Goal: Task Accomplishment & Management: Use online tool/utility

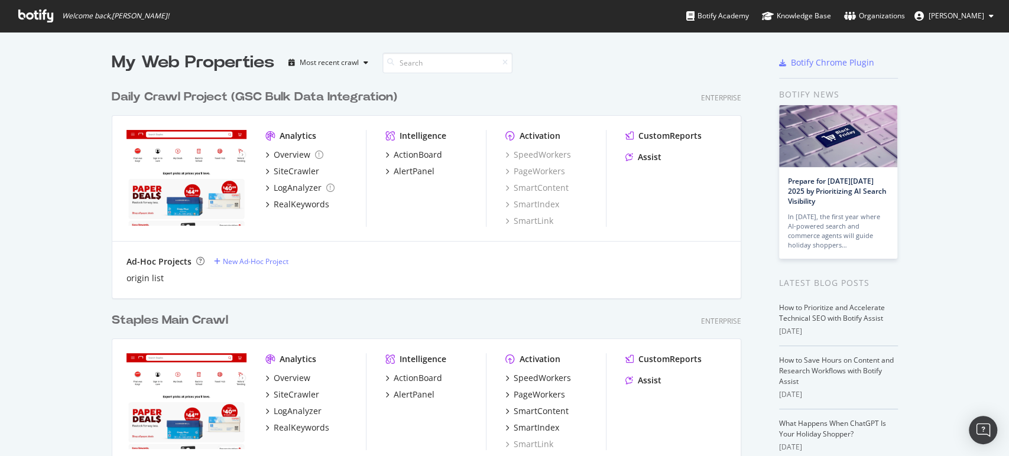
scroll to position [197, 0]
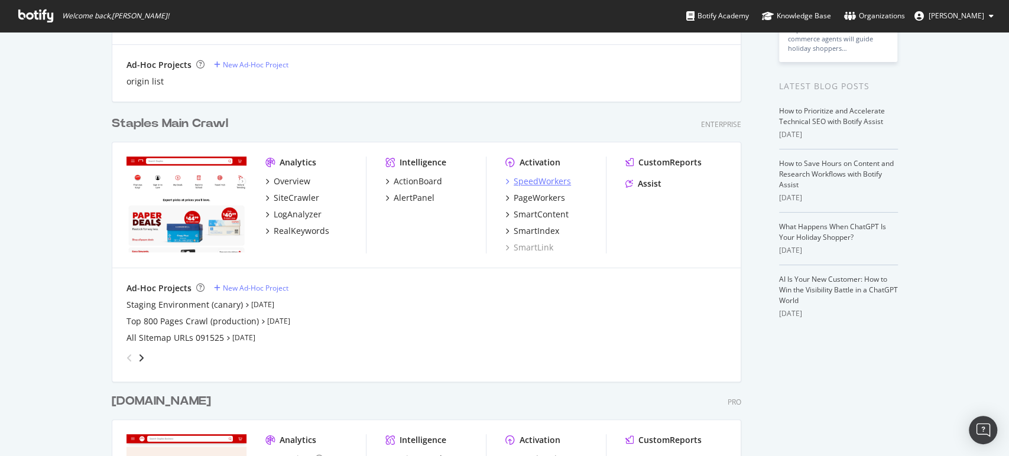
click at [530, 183] on div "SpeedWorkers" at bounding box center [542, 182] width 57 height 12
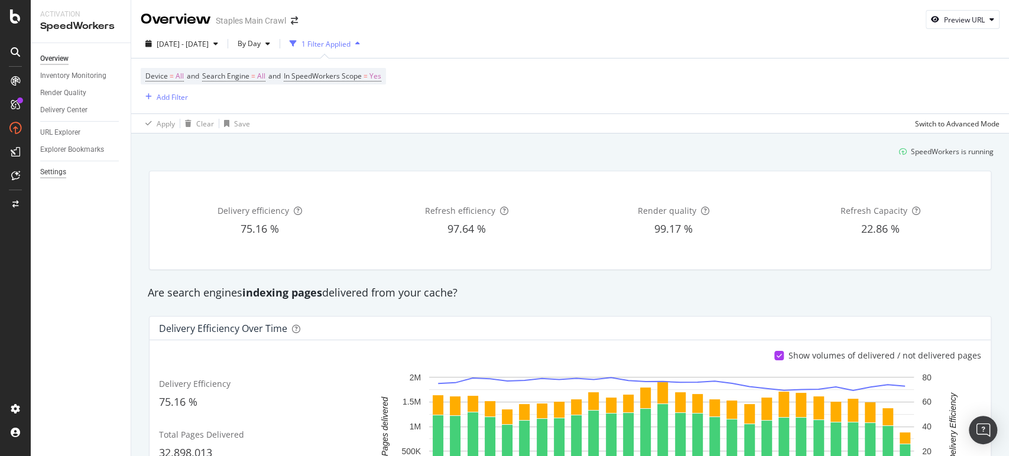
click at [48, 177] on div "Settings" at bounding box center [53, 172] width 26 height 12
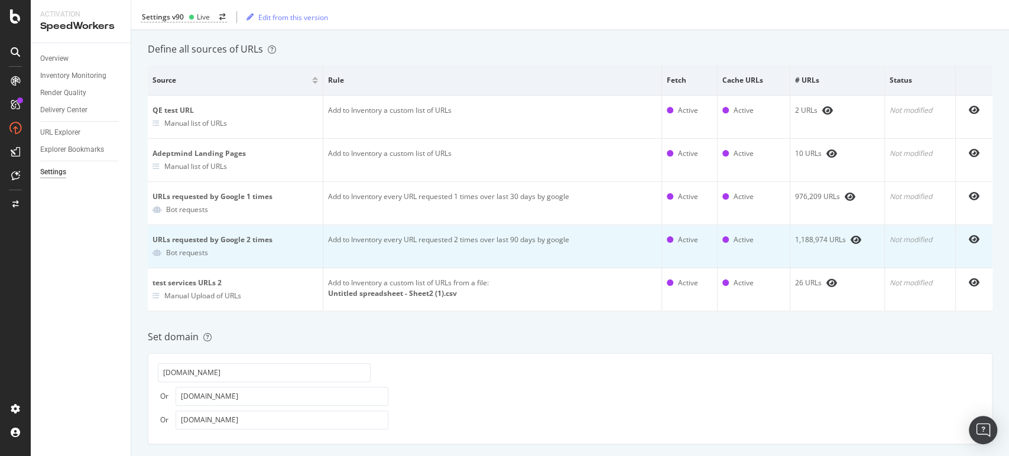
scroll to position [66, 0]
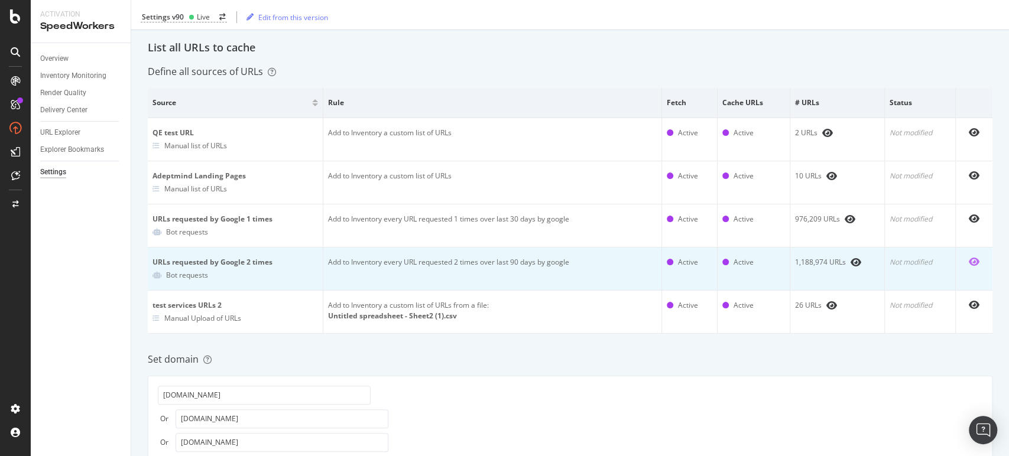
click at [969, 261] on icon "eye" at bounding box center [974, 261] width 11 height 9
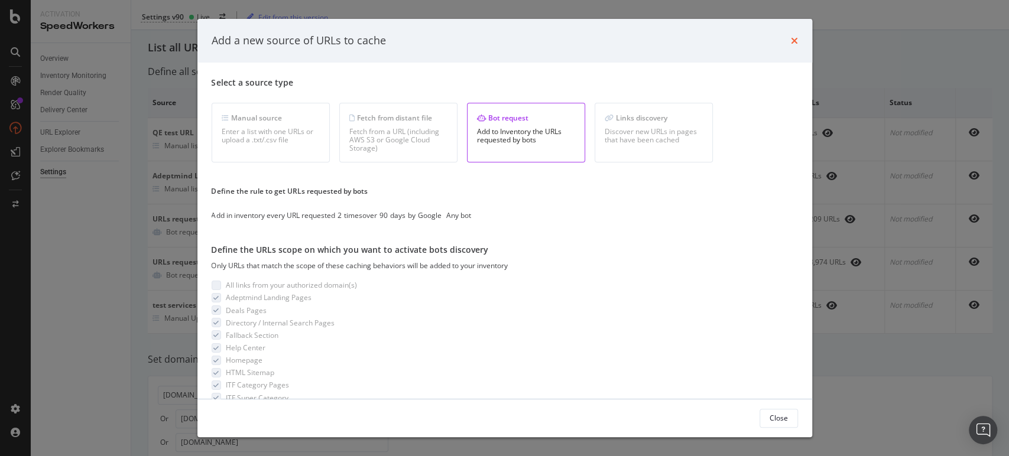
click at [796, 42] on icon "times" at bounding box center [794, 40] width 7 height 9
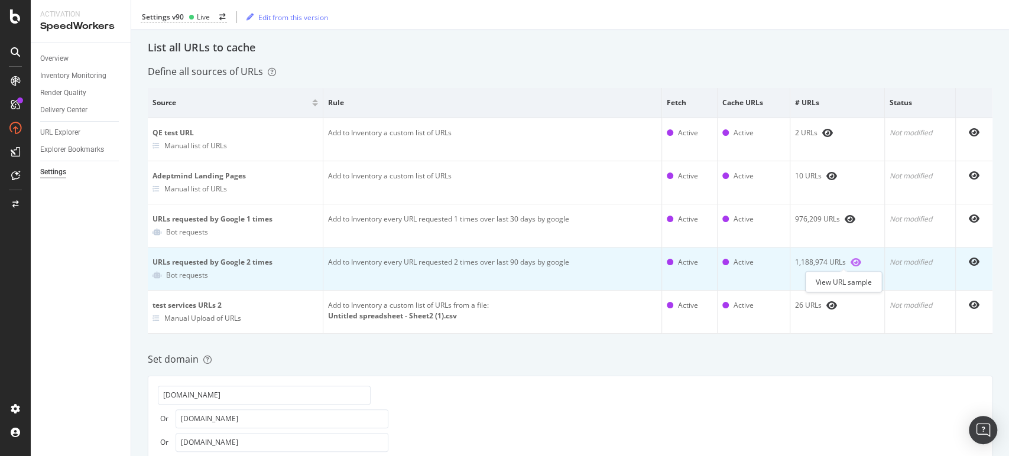
click at [851, 264] on icon "eye" at bounding box center [856, 262] width 11 height 9
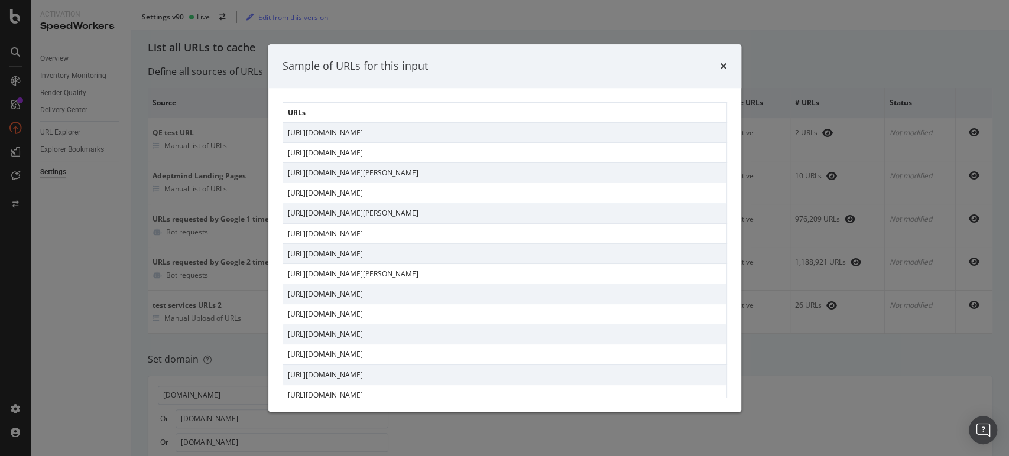
scroll to position [1176, 0]
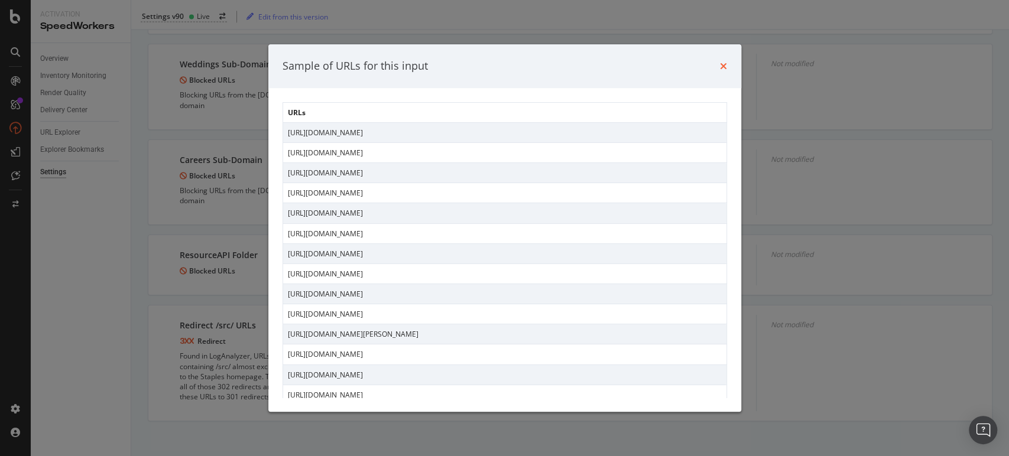
click at [722, 61] on icon "times" at bounding box center [723, 65] width 7 height 9
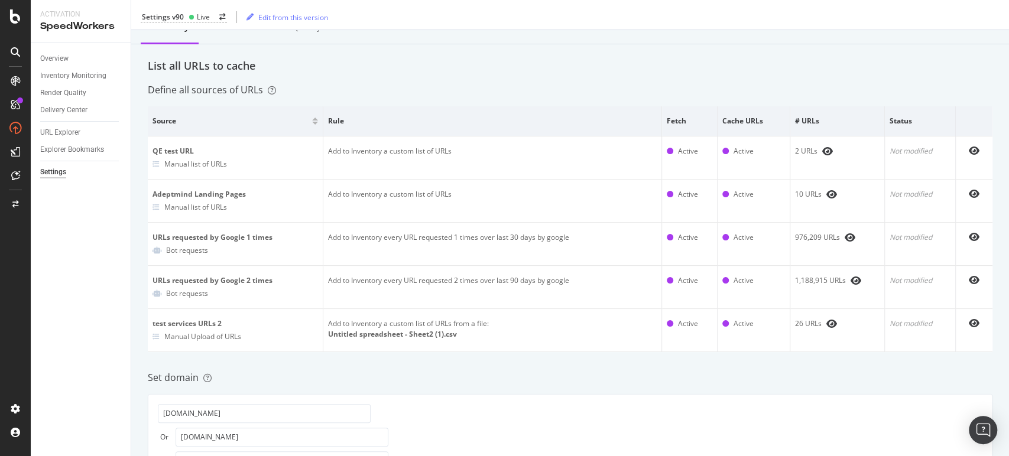
click at [552, 56] on div "Inventory Cache behaviors Quality Controls Control Center" at bounding box center [570, 40] width 845 height 38
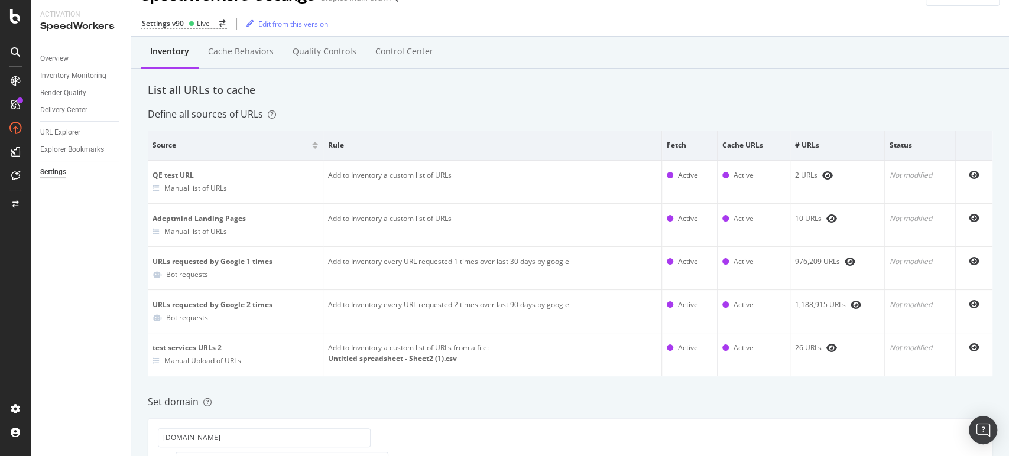
scroll to position [0, 0]
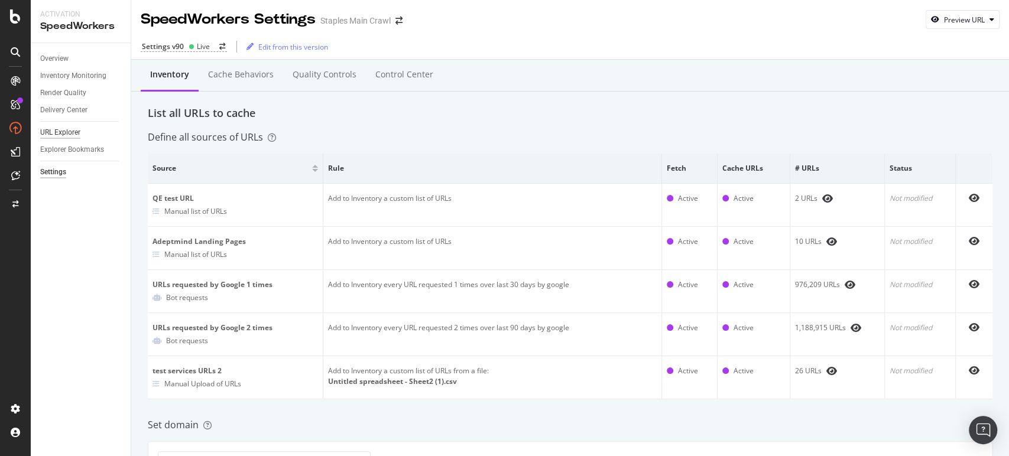
click at [69, 131] on div "URL Explorer" at bounding box center [60, 132] width 40 height 12
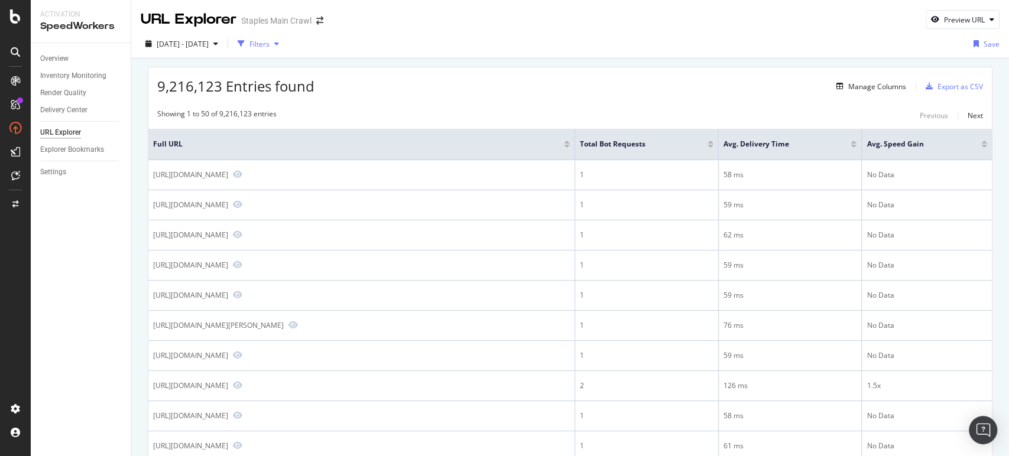
click at [270, 44] on div "Filters" at bounding box center [259, 44] width 20 height 10
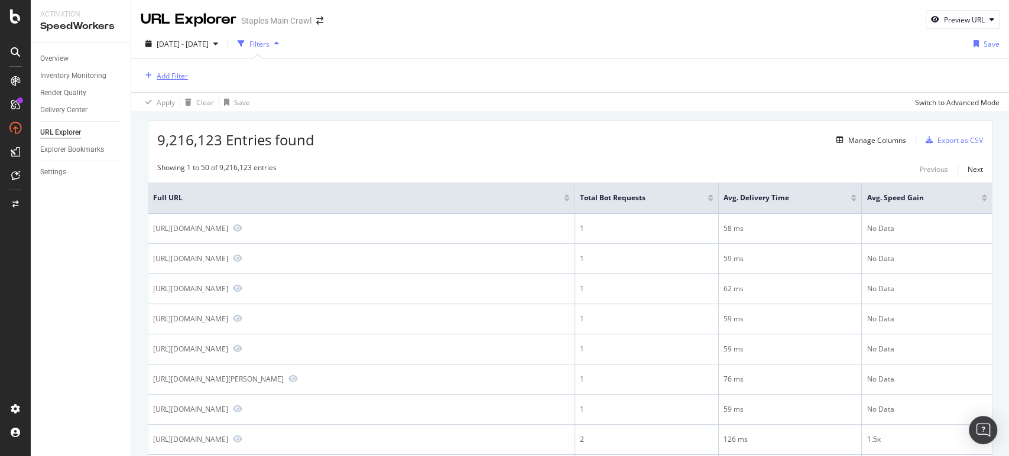
click at [163, 77] on div "Add Filter" at bounding box center [172, 76] width 31 height 10
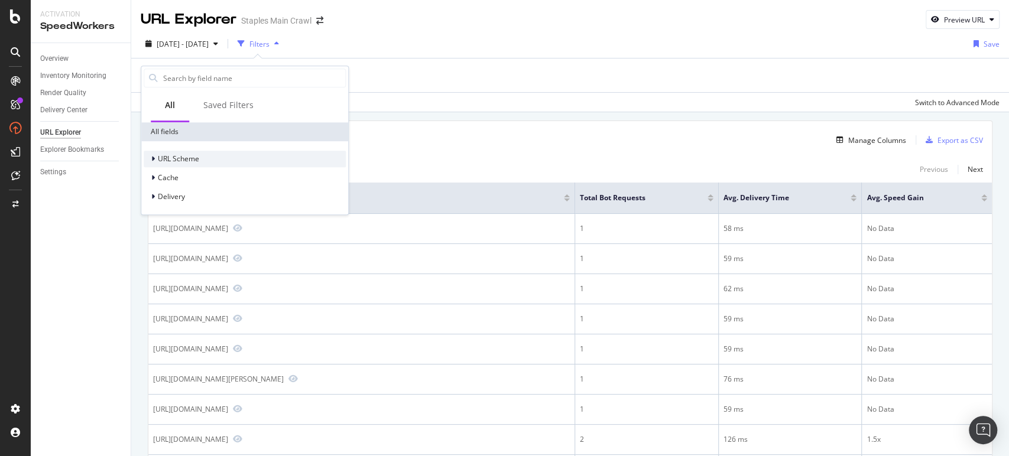
click at [168, 155] on span "URL Scheme" at bounding box center [178, 159] width 41 height 10
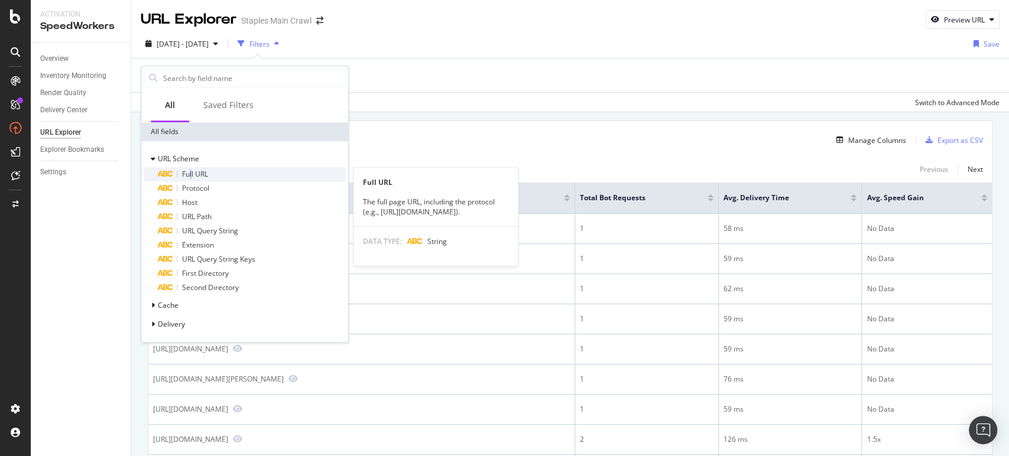
click at [193, 173] on span "Full URL" at bounding box center [195, 174] width 26 height 10
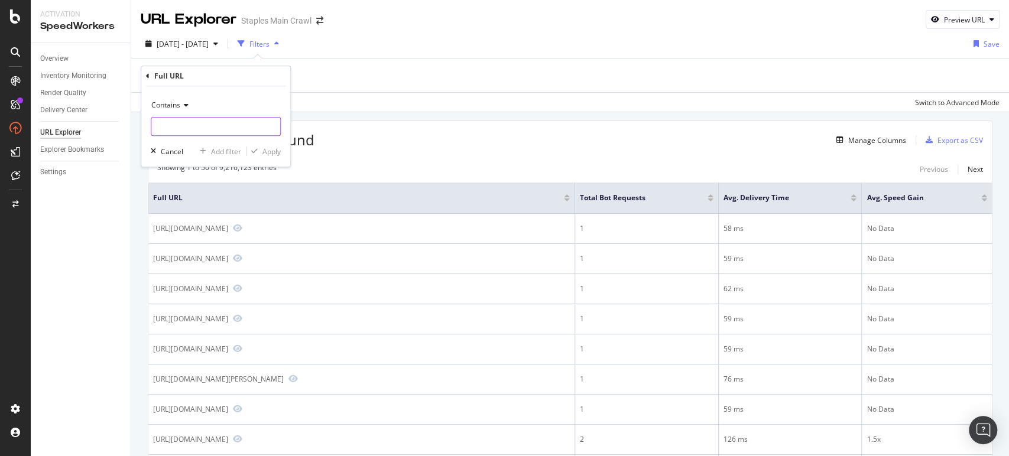
click at [208, 126] on input "text" at bounding box center [215, 126] width 129 height 19
type input "CL110001"
drag, startPoint x: 276, startPoint y: 151, endPoint x: 320, endPoint y: 146, distance: 44.1
click at [276, 151] on div "Apply" at bounding box center [271, 152] width 18 height 10
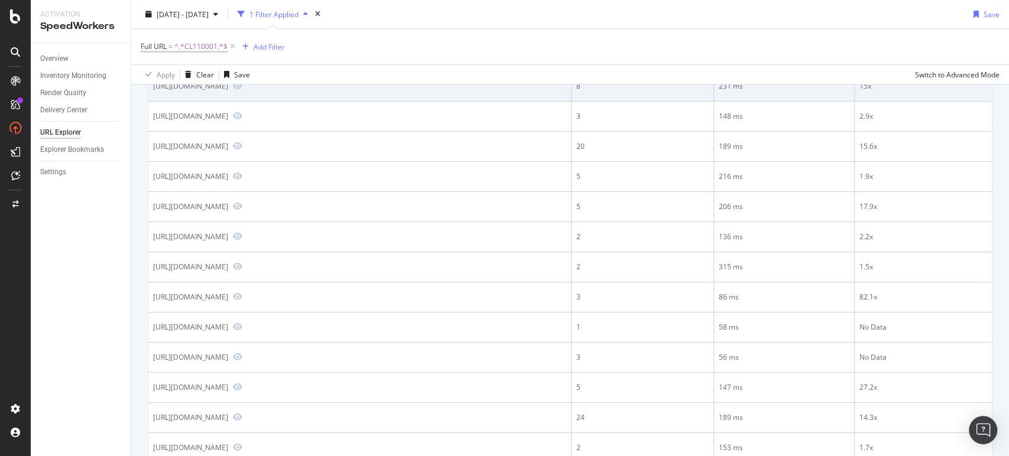
scroll to position [919, 0]
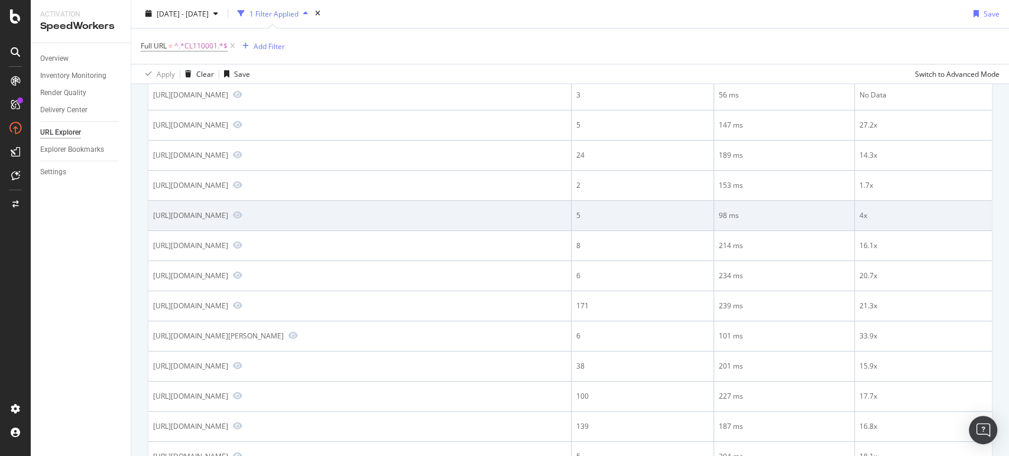
drag, startPoint x: 300, startPoint y: 244, endPoint x: 153, endPoint y: 243, distance: 147.2
click at [153, 220] on div "https://www.staples.com/Pens/cat_CL110001/9gyiv" at bounding box center [190, 215] width 75 height 10
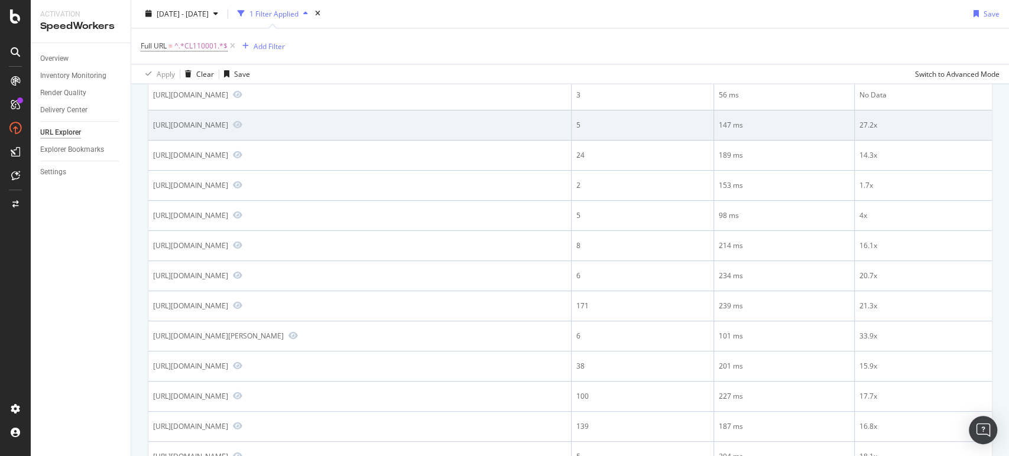
copy div "[URL][DOMAIN_NAME]"
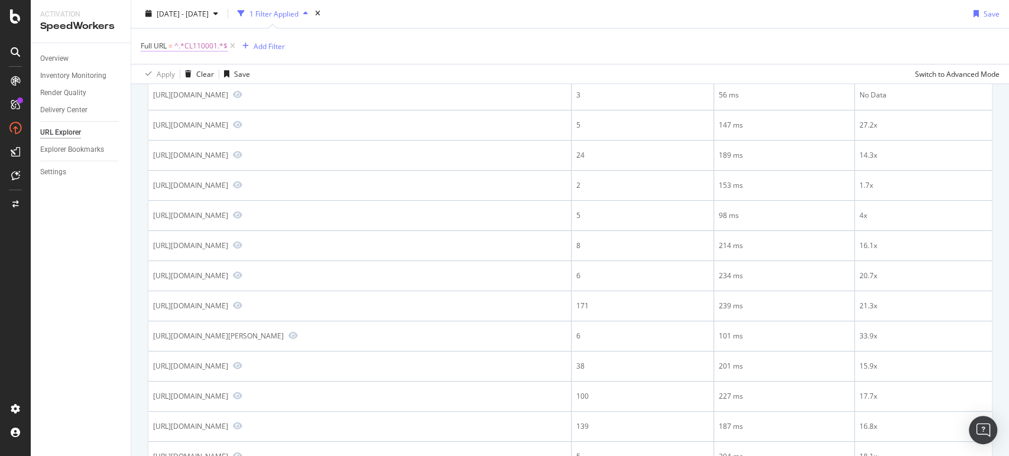
click at [205, 50] on span "^.*CL110001.*$" at bounding box center [200, 46] width 53 height 17
click at [182, 80] on div "Contains" at bounding box center [216, 73] width 130 height 19
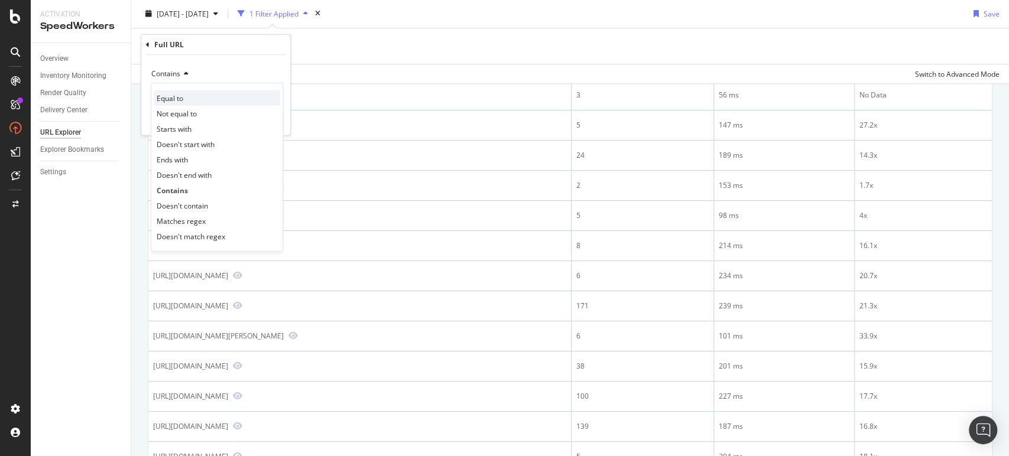
click at [172, 98] on span "Equal to" at bounding box center [170, 98] width 27 height 10
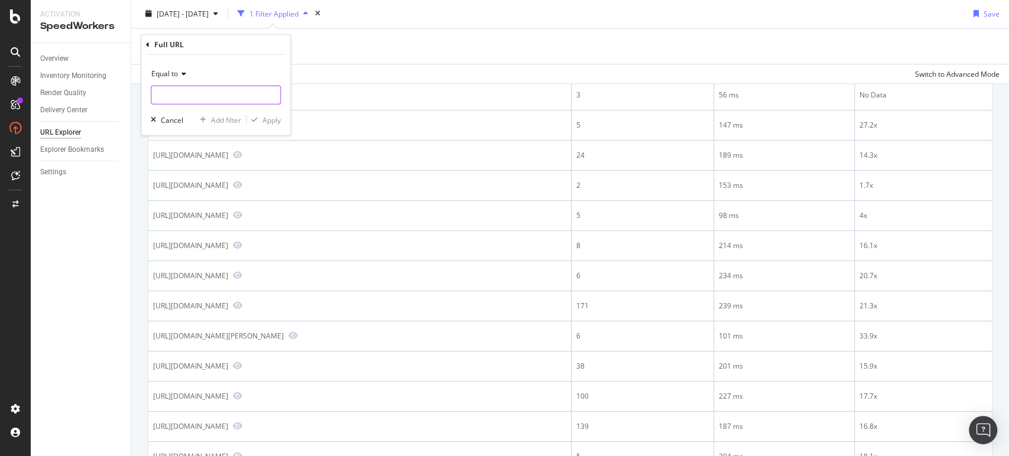
click at [191, 95] on input "text" at bounding box center [215, 95] width 129 height 19
paste input "[URL][DOMAIN_NAME]"
type input "[URL][DOMAIN_NAME]"
click at [274, 121] on div "Apply" at bounding box center [271, 120] width 18 height 10
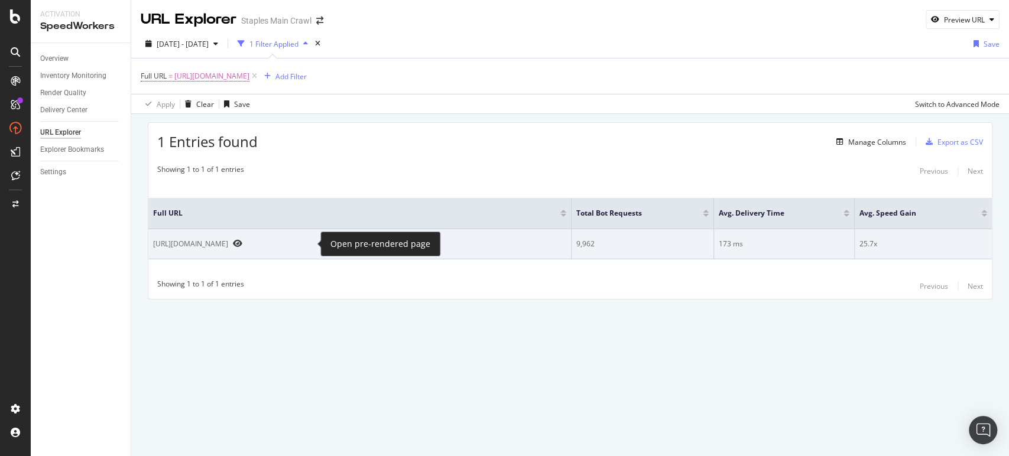
click at [242, 241] on icon "Preview https://www.staples.com/Pens/cat_CL110001" at bounding box center [237, 243] width 9 height 8
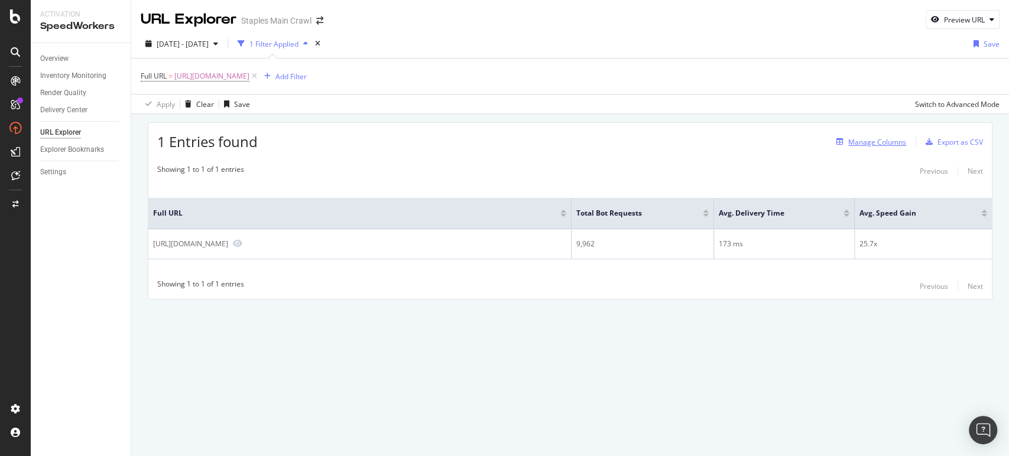
click at [892, 141] on div "Manage Columns" at bounding box center [877, 142] width 58 height 10
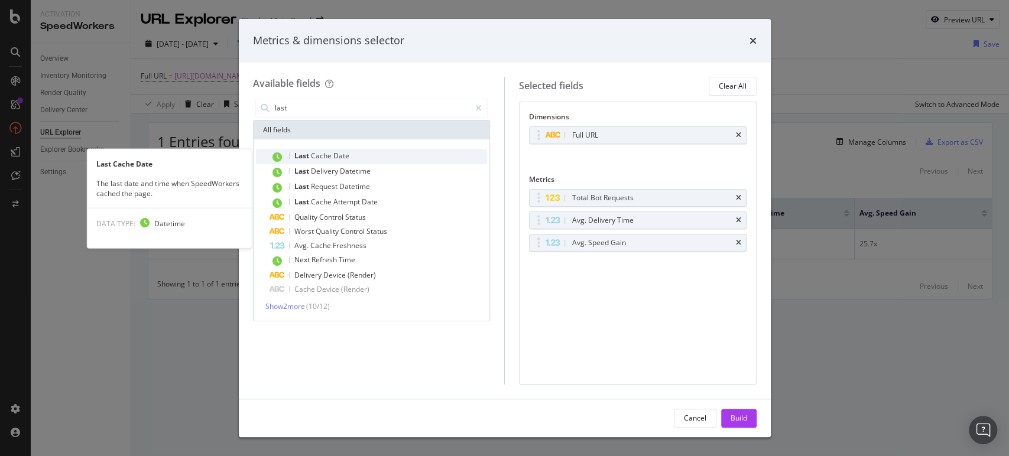
type input "last"
click at [362, 158] on div "Last Cache Date" at bounding box center [379, 156] width 218 height 15
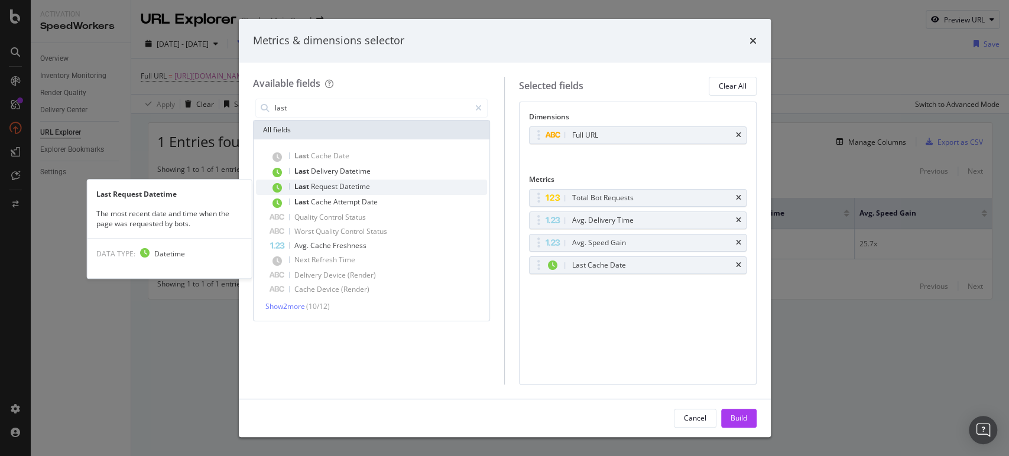
click at [361, 187] on span "Datetime" at bounding box center [354, 186] width 31 height 10
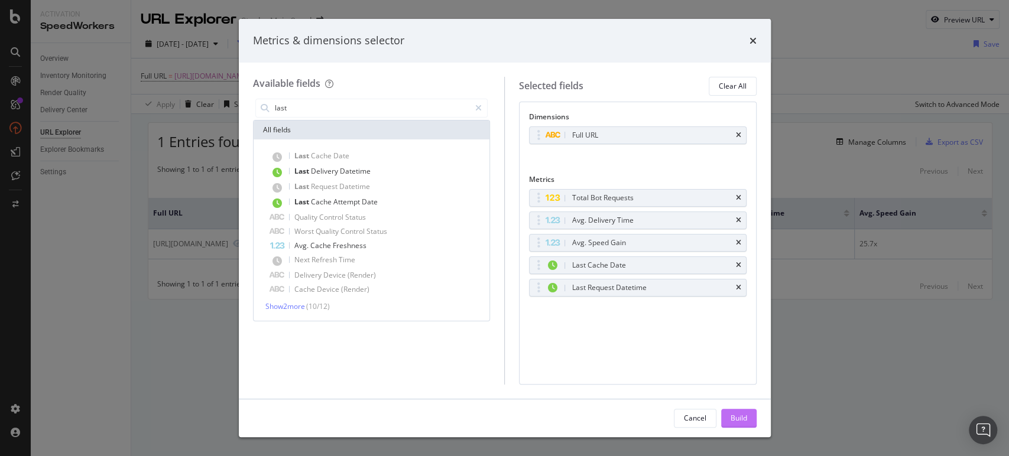
click at [742, 419] on div "Build" at bounding box center [739, 418] width 17 height 10
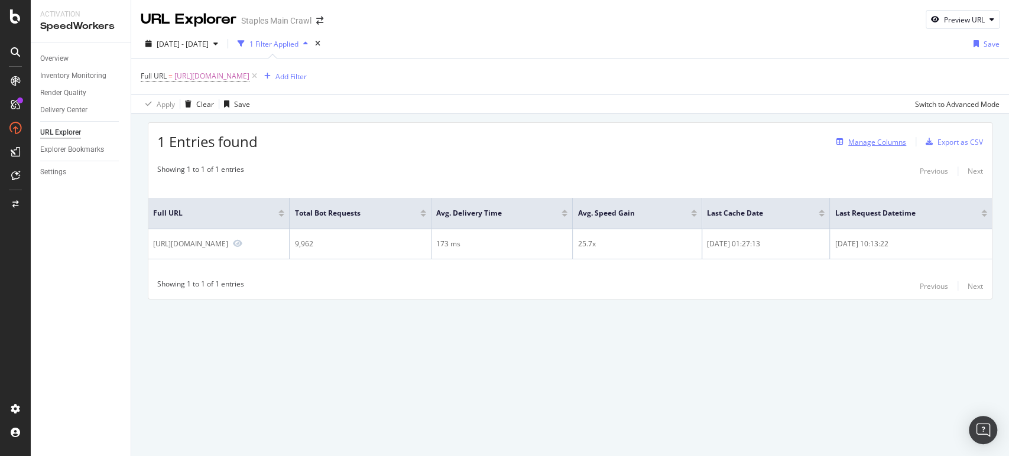
click at [856, 140] on div "Manage Columns" at bounding box center [877, 142] width 58 height 10
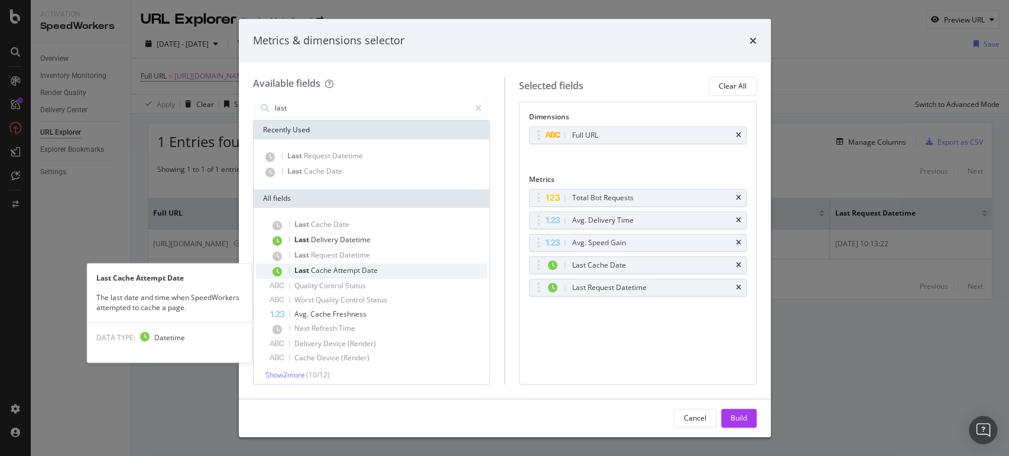
type input "last"
click at [345, 271] on span "Attempt" at bounding box center [347, 270] width 28 height 10
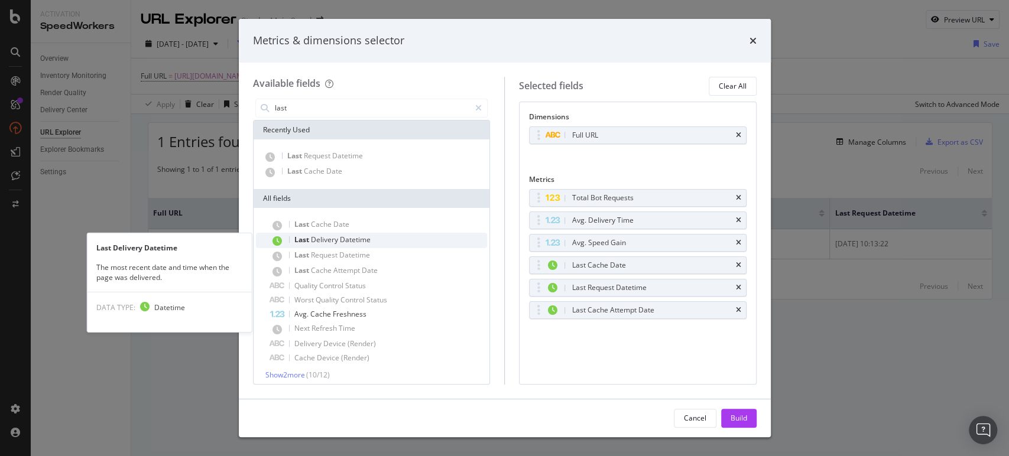
click at [340, 242] on span "Datetime" at bounding box center [355, 240] width 31 height 10
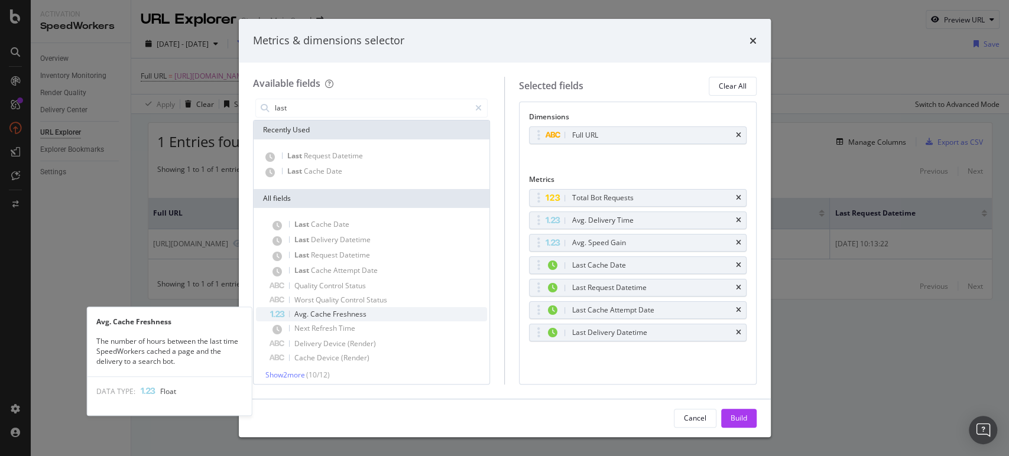
click at [333, 311] on span "Freshness" at bounding box center [350, 314] width 34 height 10
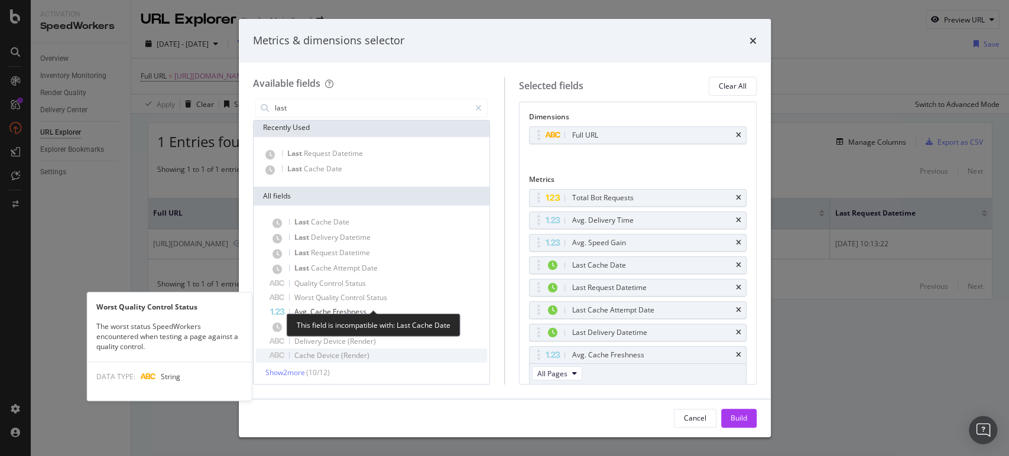
scroll to position [5, 0]
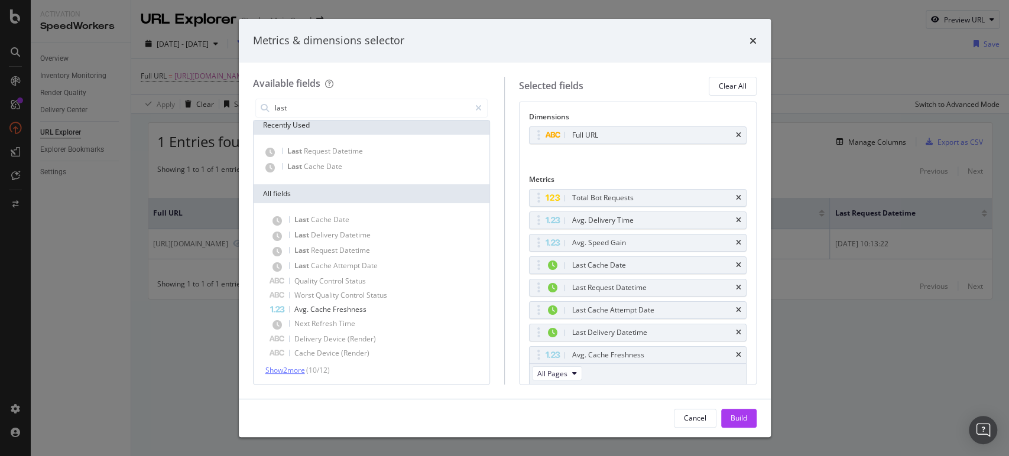
click at [283, 366] on span "Show 2 more" at bounding box center [285, 370] width 40 height 10
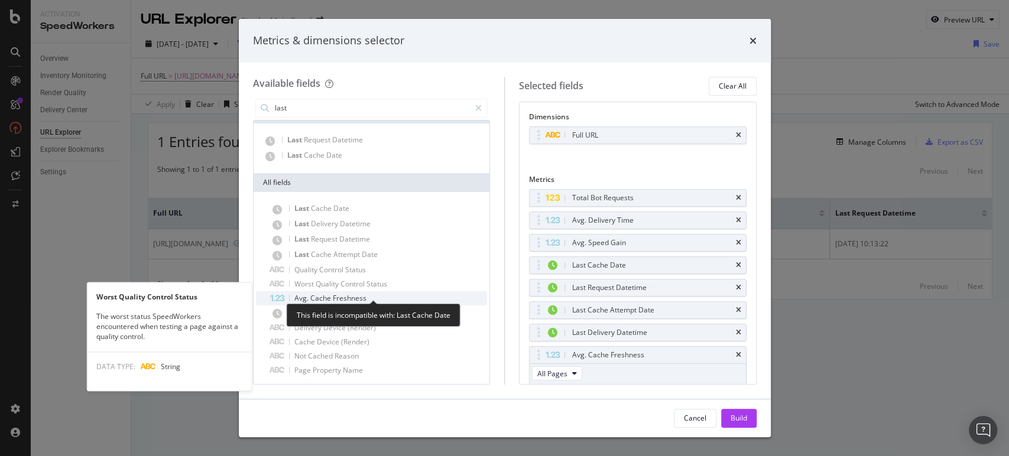
scroll to position [18, 0]
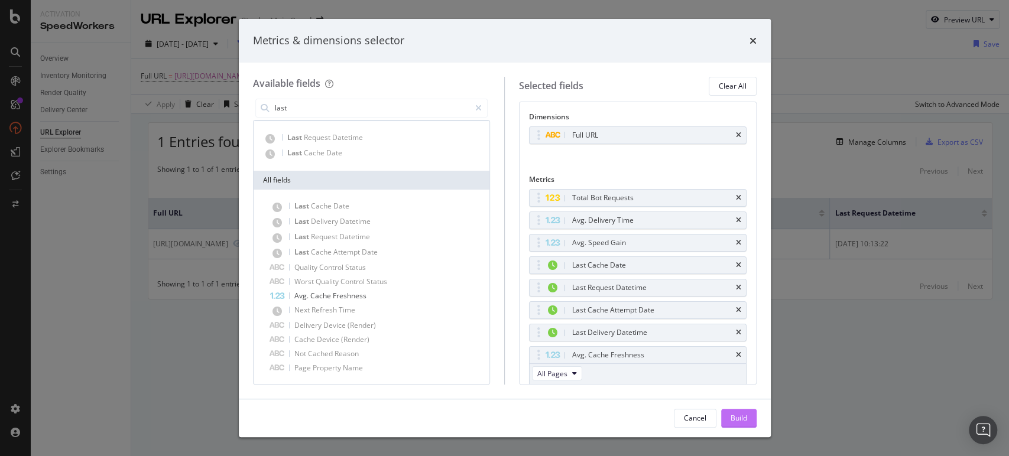
click at [742, 421] on div "Build" at bounding box center [739, 418] width 17 height 10
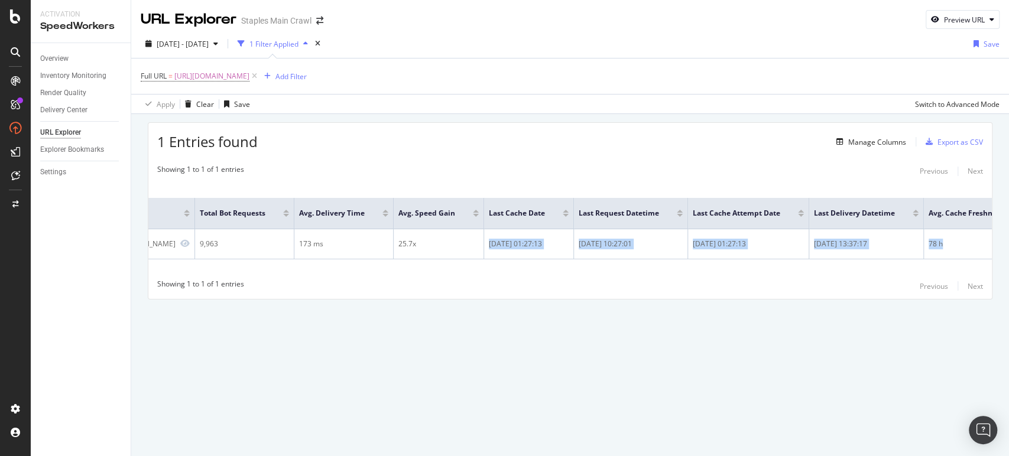
scroll to position [0, 162]
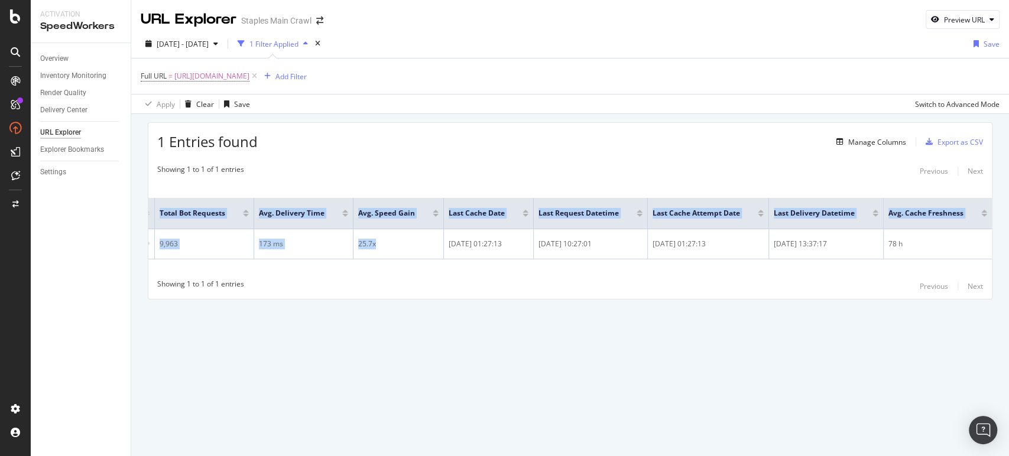
drag, startPoint x: 572, startPoint y: 235, endPoint x: 1043, endPoint y: 241, distance: 470.5
click at [1008, 241] on html "Activation SpeedWorkers Overview Inventory Monitoring Render Quality Delivery C…" at bounding box center [504, 228] width 1009 height 456
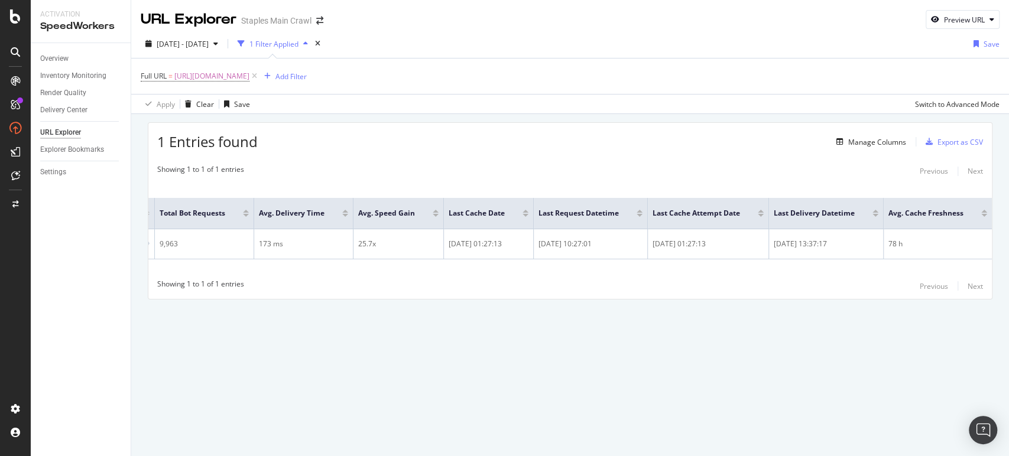
click at [832, 353] on div "URL Explorer Staples Main Crawl Preview URL 2025 Aug. 26th - Sep. 22nd 1 Filter…" at bounding box center [570, 228] width 878 height 456
click at [382, 335] on div "1 Entries found Manage Columns Export as CSV Showing 1 to 1 of 1 entries Previo…" at bounding box center [570, 227] width 878 height 227
click at [259, 79] on icon at bounding box center [254, 76] width 10 height 12
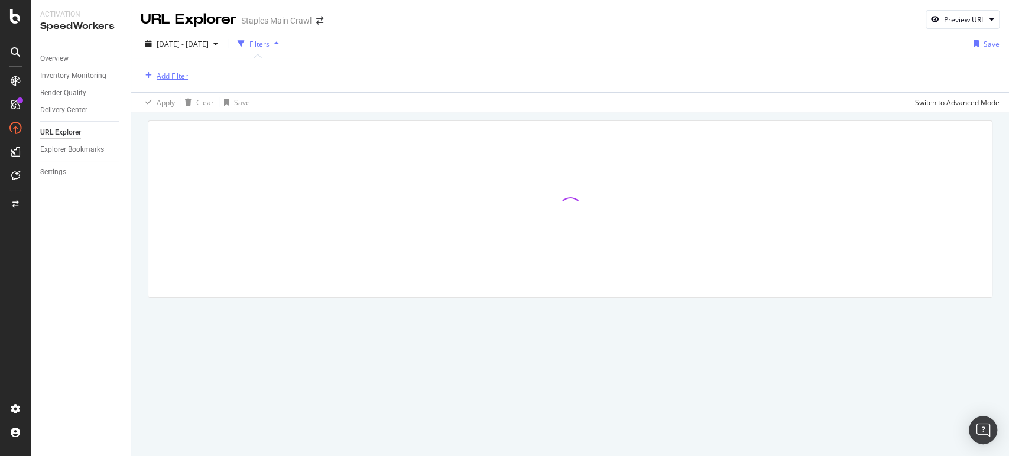
click at [165, 76] on div "Add Filter" at bounding box center [172, 76] width 31 height 10
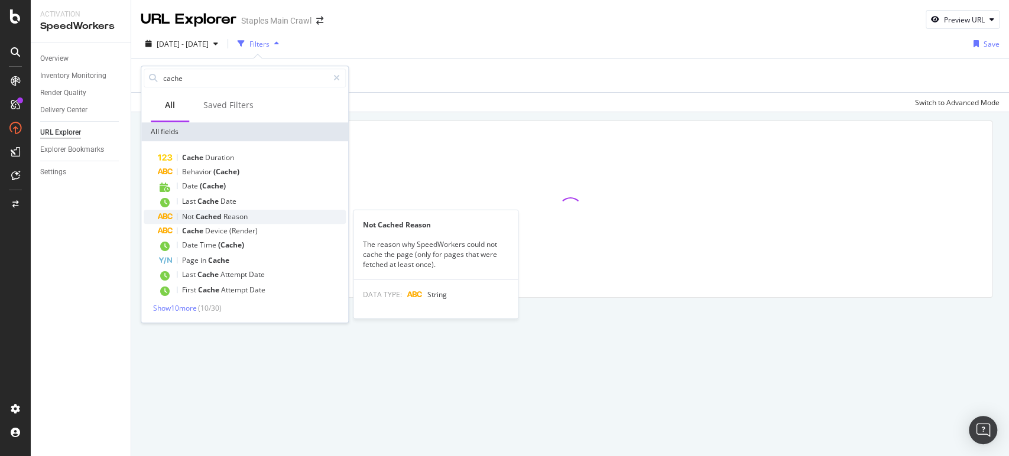
type input "cache"
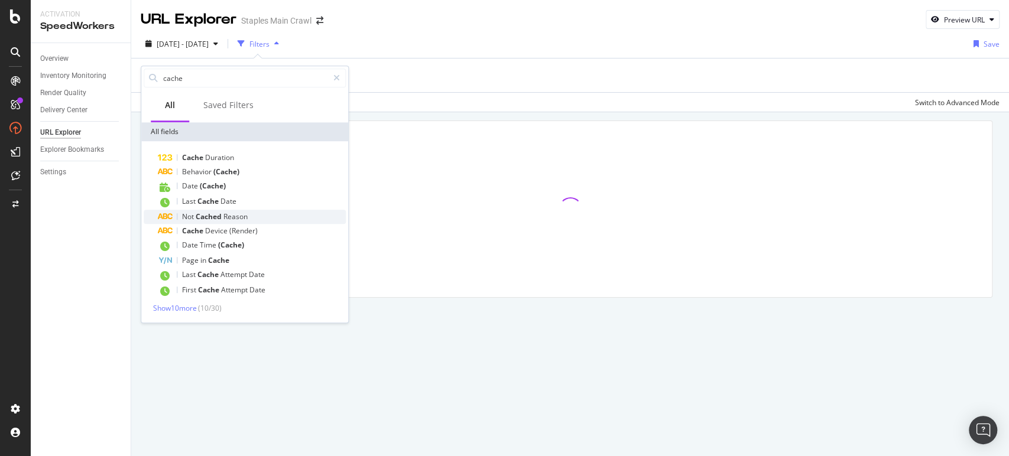
click at [249, 218] on div "Not Cached Reason" at bounding box center [252, 217] width 188 height 14
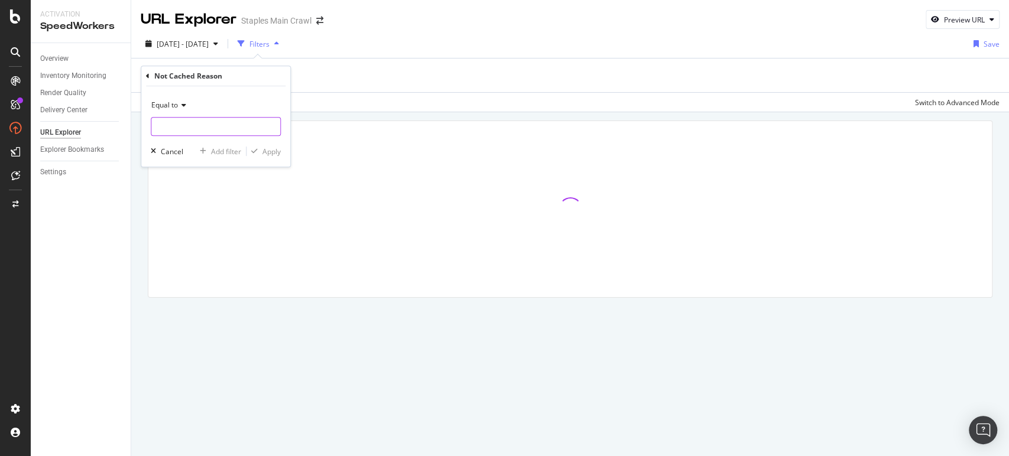
click at [186, 121] on input "text" at bounding box center [215, 126] width 129 height 19
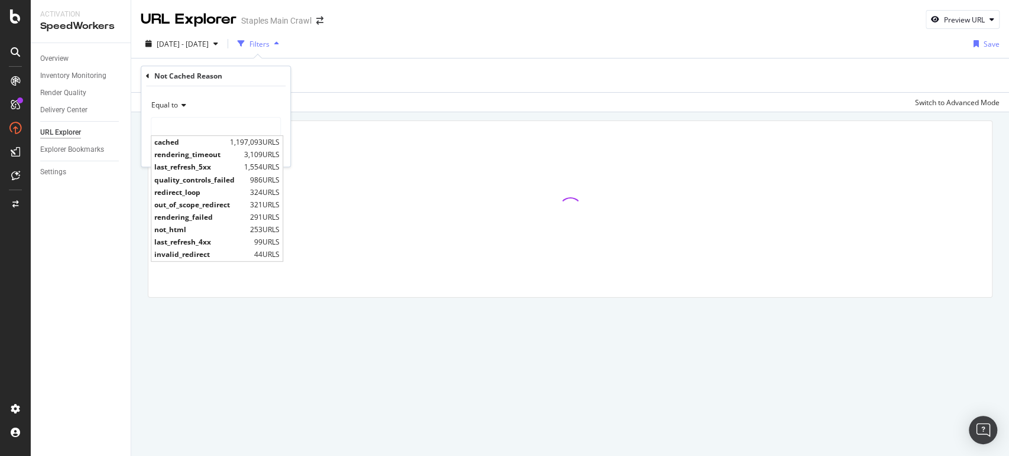
click at [340, 119] on div at bounding box center [570, 225] width 878 height 227
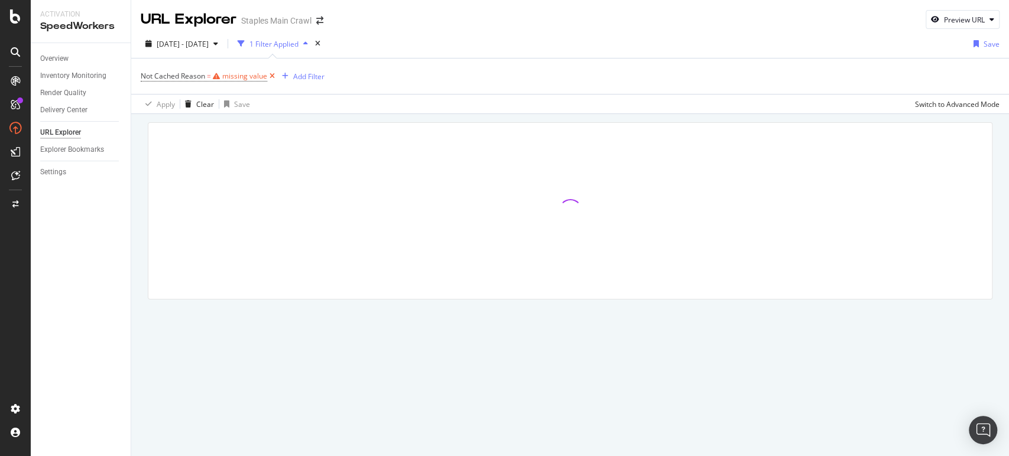
click at [272, 72] on icon at bounding box center [272, 76] width 10 height 12
click at [174, 81] on div "Add Filter" at bounding box center [164, 75] width 47 height 13
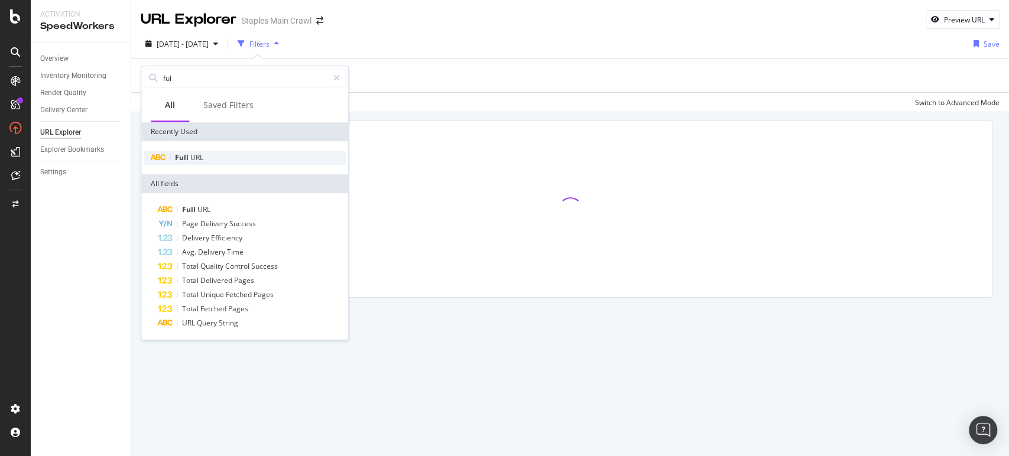
type input "ful"
click at [218, 151] on div "Full URL" at bounding box center [245, 158] width 202 height 14
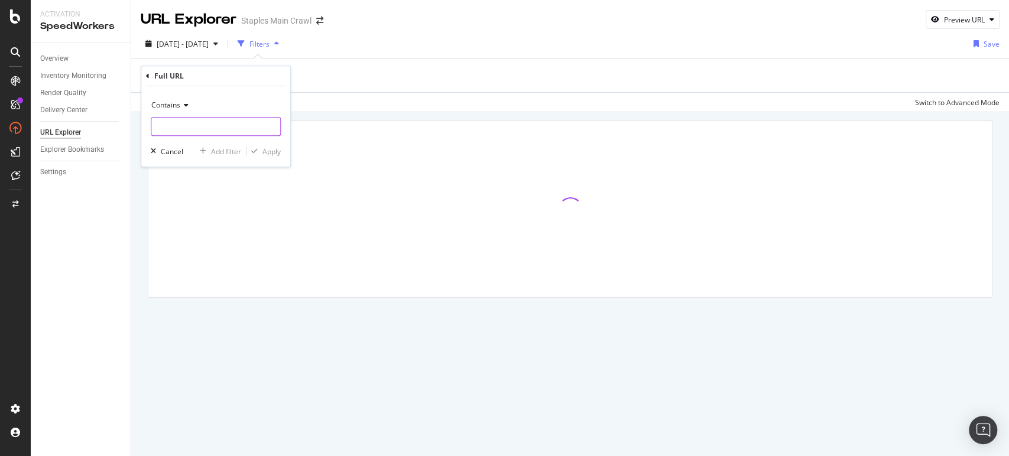
click at [207, 125] on input "text" at bounding box center [215, 126] width 129 height 19
paste input "[URL][DOMAIN_NAME]"
type input "[URL][DOMAIN_NAME]"
click at [180, 106] on span "Contains" at bounding box center [165, 105] width 29 height 10
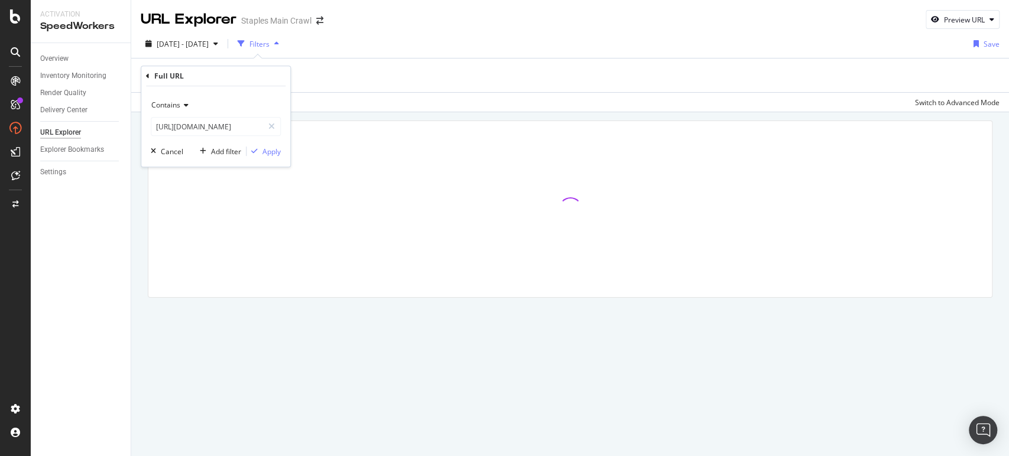
scroll to position [0, 0]
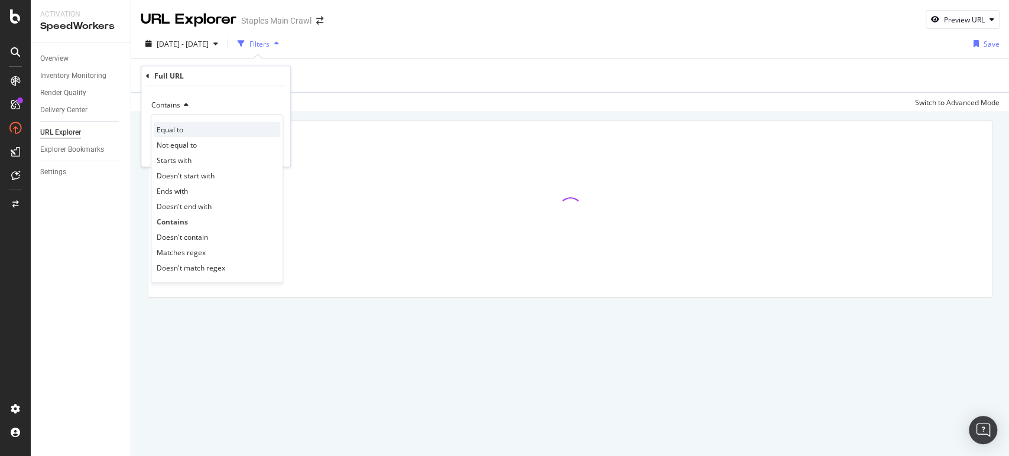
click at [175, 129] on span "Equal to" at bounding box center [170, 130] width 27 height 10
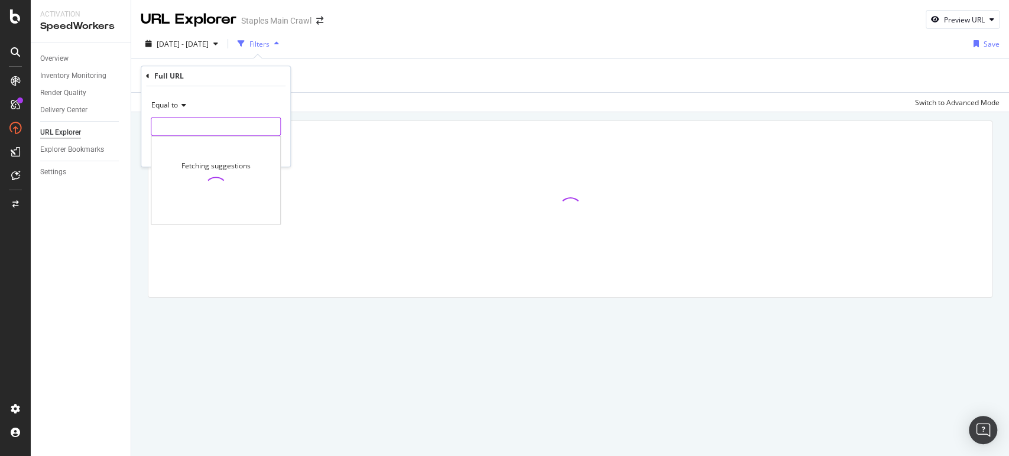
click at [222, 132] on input "text" at bounding box center [215, 126] width 129 height 19
paste input "[URL][DOMAIN_NAME]"
type input "[URL][DOMAIN_NAME]"
click at [286, 139] on div "Equal to https://www.staples.com/Pens/cat_CL110001 https://www.staples.com/Pens…" at bounding box center [215, 126] width 149 height 80
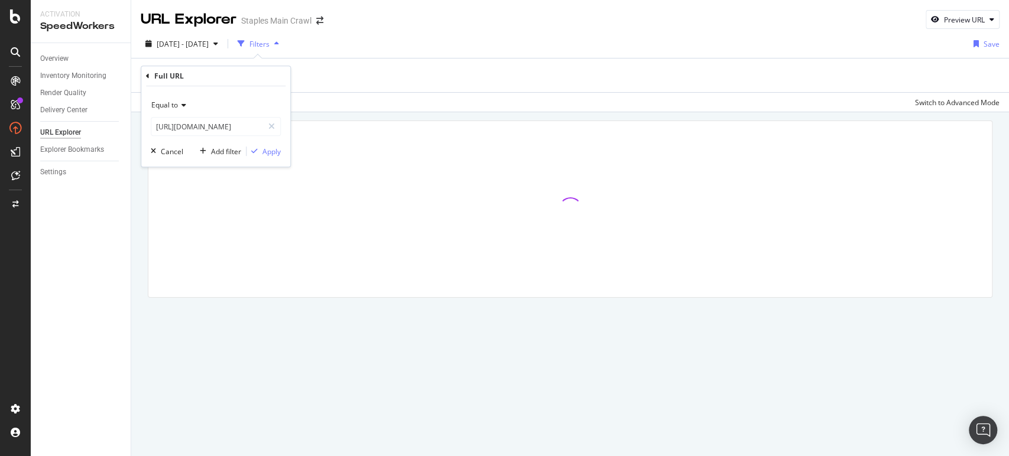
scroll to position [0, 0]
click at [274, 151] on div "Apply" at bounding box center [271, 152] width 18 height 10
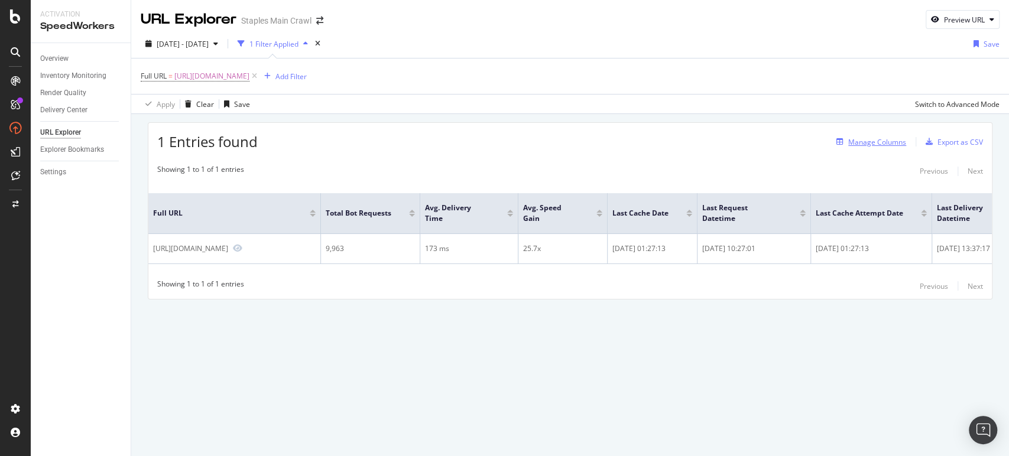
click at [858, 137] on div "Manage Columns" at bounding box center [877, 142] width 58 height 10
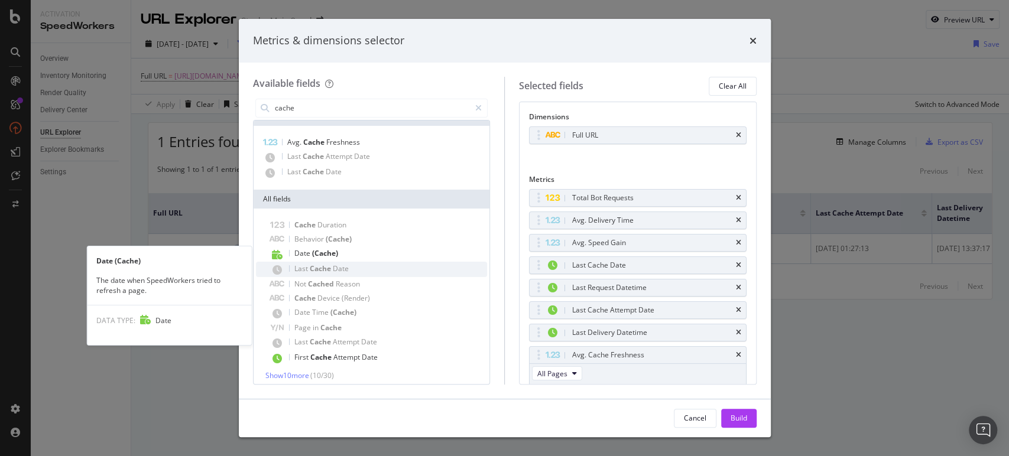
scroll to position [19, 0]
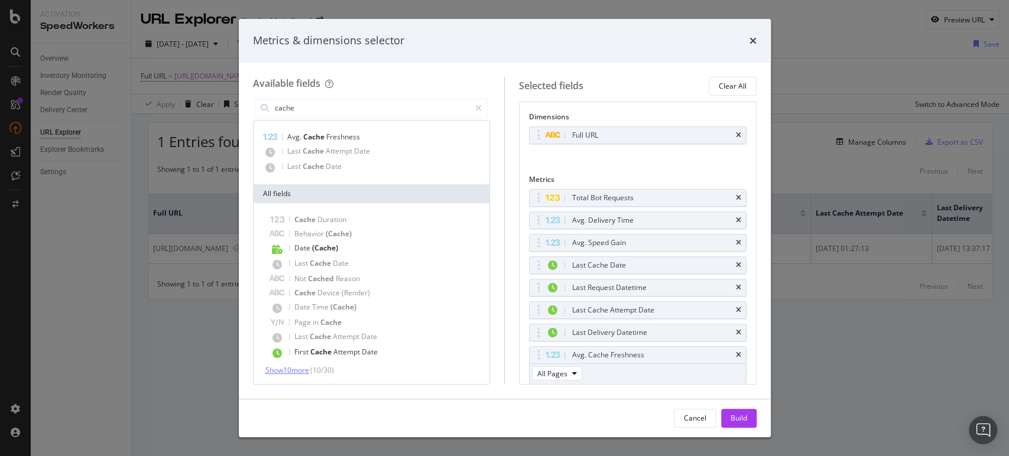
type input "cache"
click at [295, 370] on span "Show 10 more" at bounding box center [287, 370] width 44 height 10
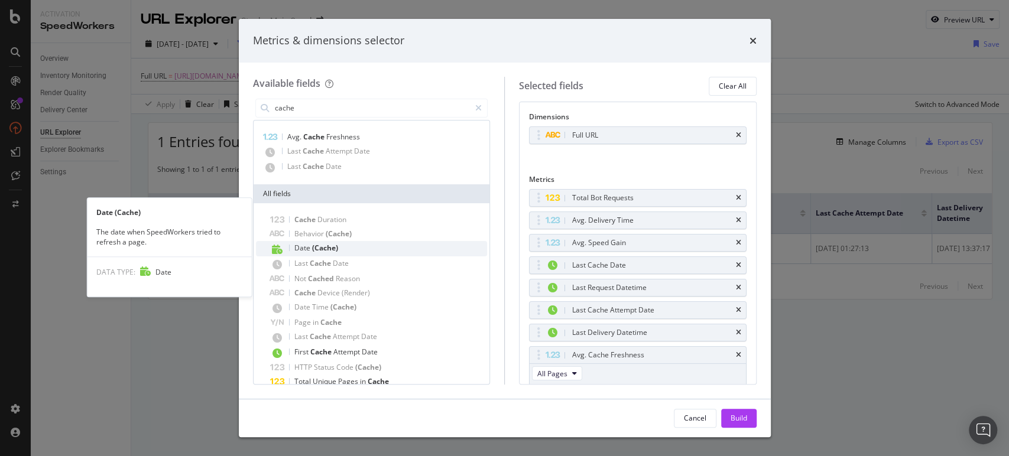
scroll to position [163, 0]
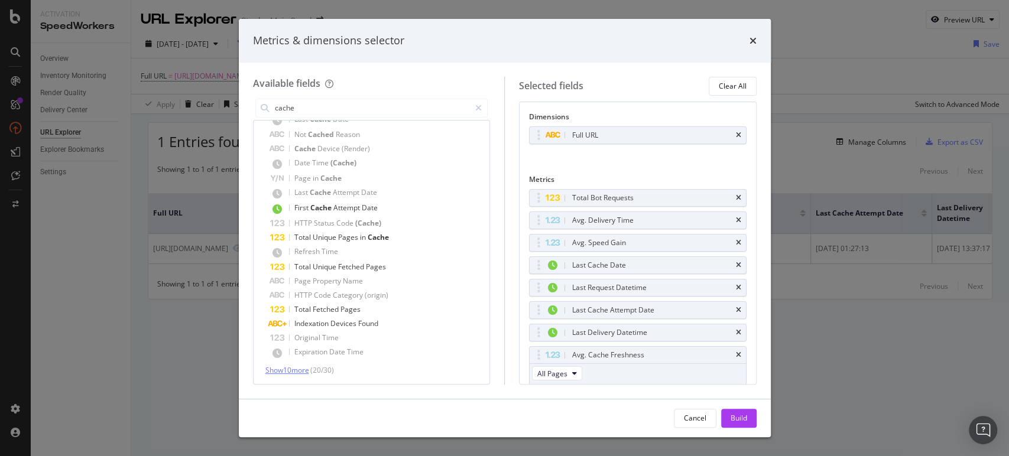
click at [278, 370] on span "Show 10 more" at bounding box center [287, 370] width 44 height 10
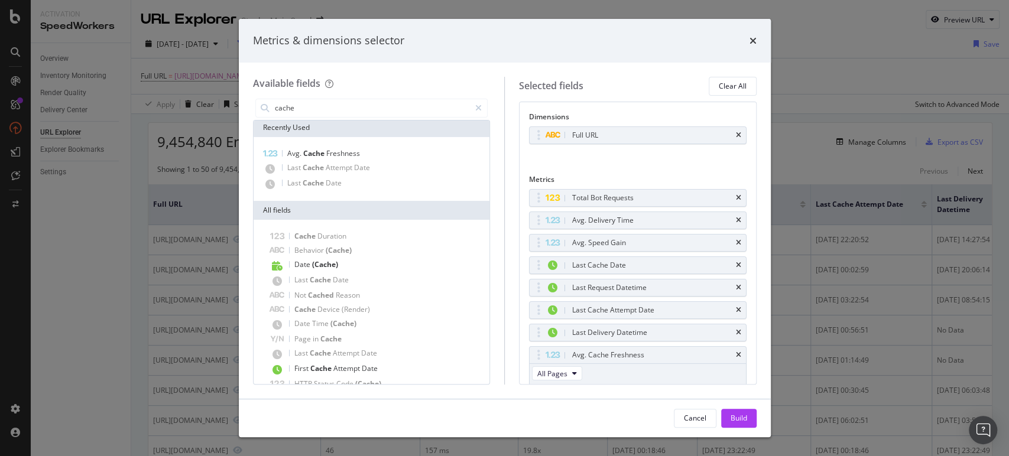
scroll to position [0, 0]
click at [751, 32] on div "Metrics & dimensions selector" at bounding box center [505, 41] width 532 height 44
click at [755, 40] on icon "times" at bounding box center [752, 40] width 7 height 9
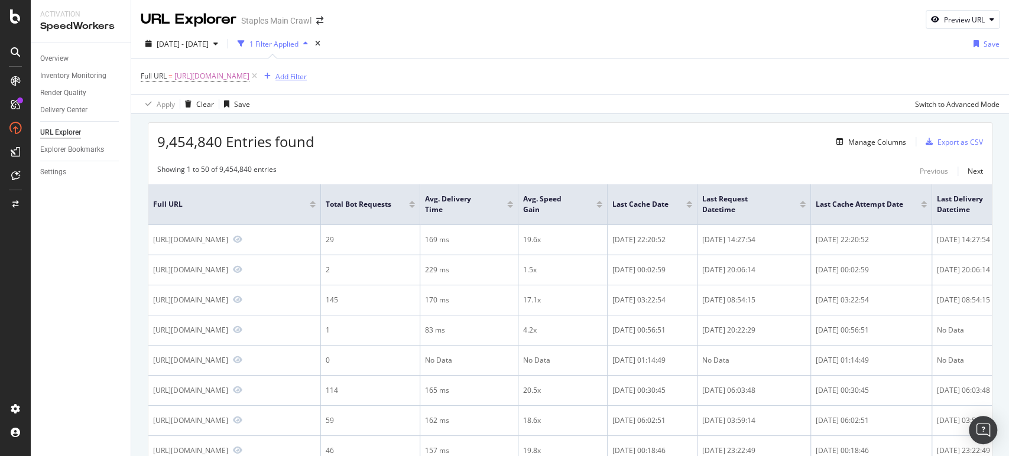
click at [307, 73] on div "Add Filter" at bounding box center [290, 77] width 31 height 10
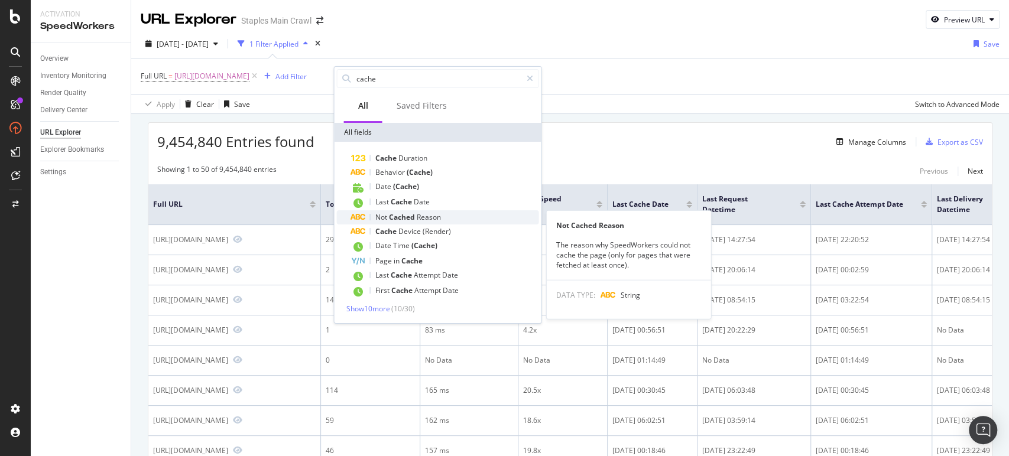
type input "cache"
click at [463, 219] on div "Not Cached Reason" at bounding box center [444, 217] width 188 height 14
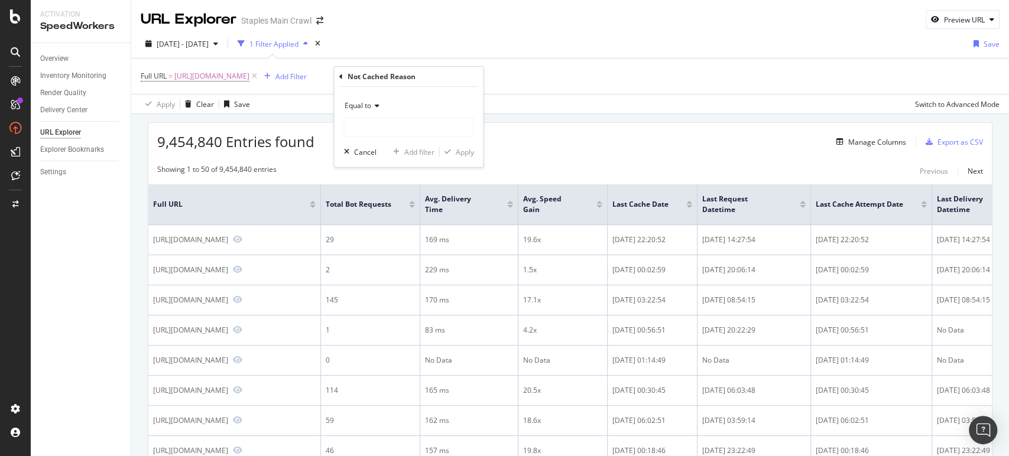
click at [417, 141] on div "Equal to Cancel Add filter Apply" at bounding box center [408, 127] width 149 height 80
click at [403, 126] on input "text" at bounding box center [408, 127] width 129 height 19
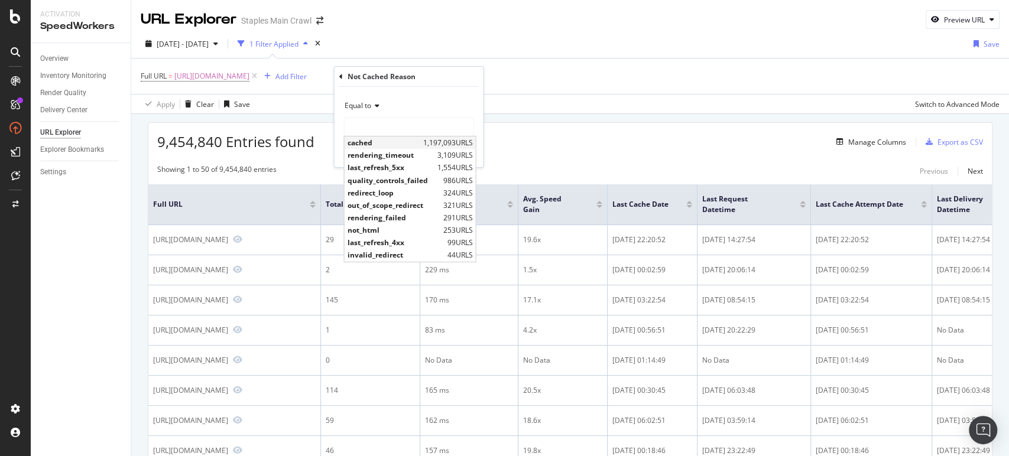
click at [408, 138] on span "cached" at bounding box center [383, 143] width 73 height 10
type input "cached"
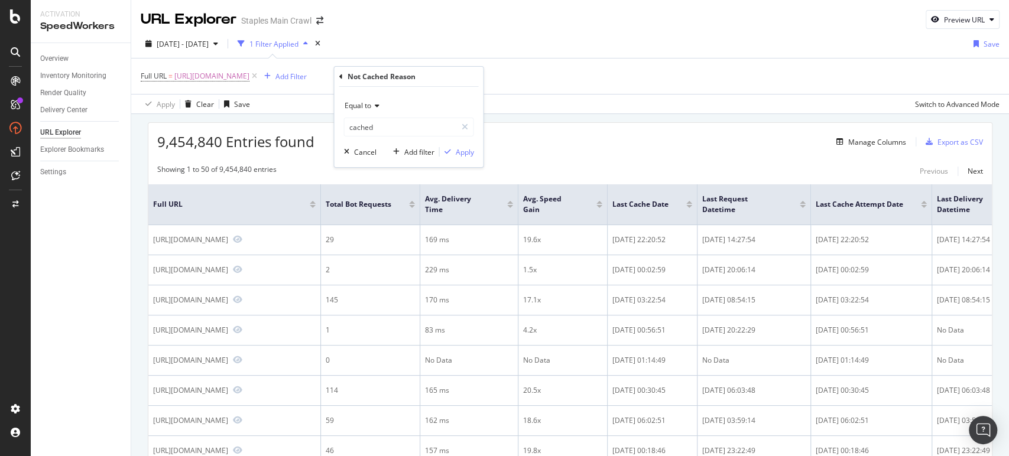
click at [367, 102] on span "Equal to" at bounding box center [357, 105] width 27 height 10
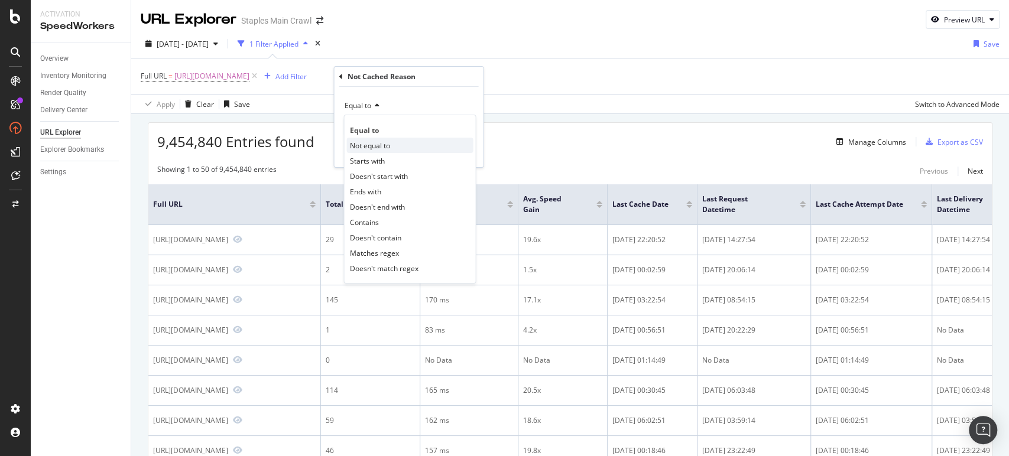
click at [374, 145] on span "Not equal to" at bounding box center [369, 146] width 40 height 10
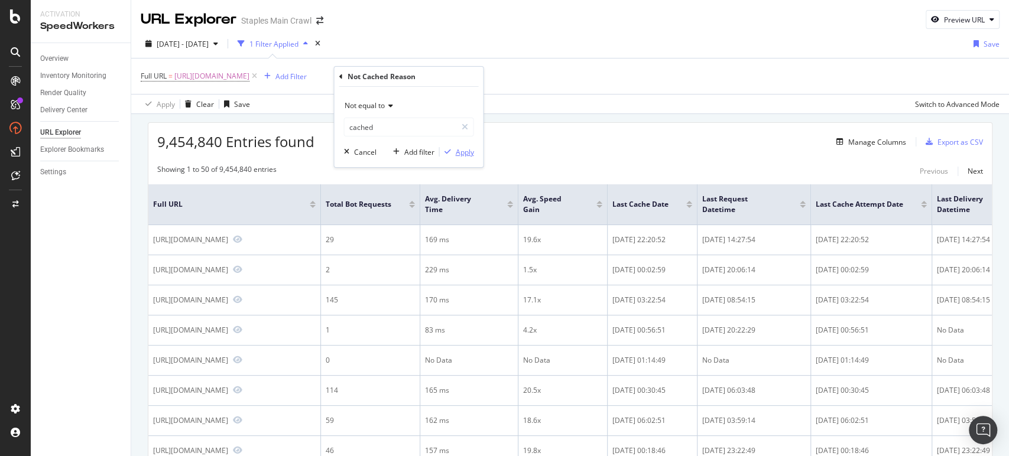
click at [468, 148] on div "Apply" at bounding box center [464, 152] width 18 height 10
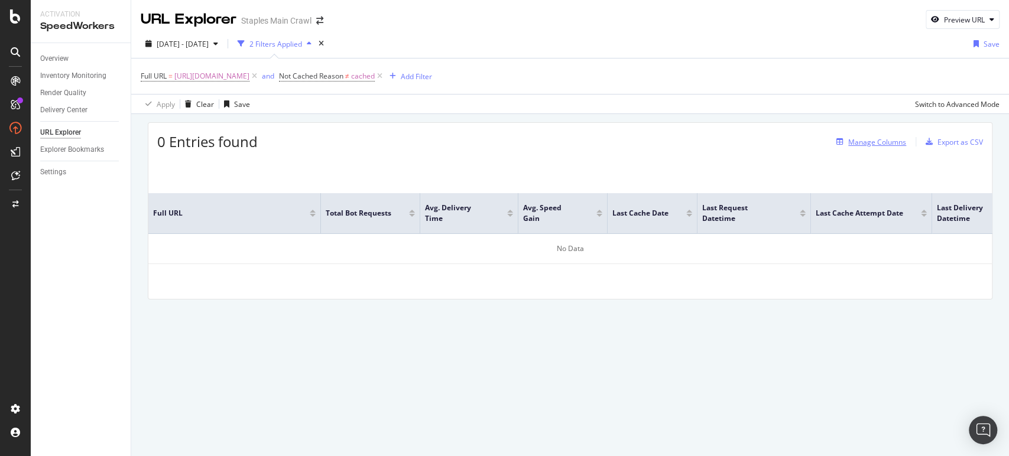
click at [881, 141] on div "Manage Columns" at bounding box center [877, 142] width 58 height 10
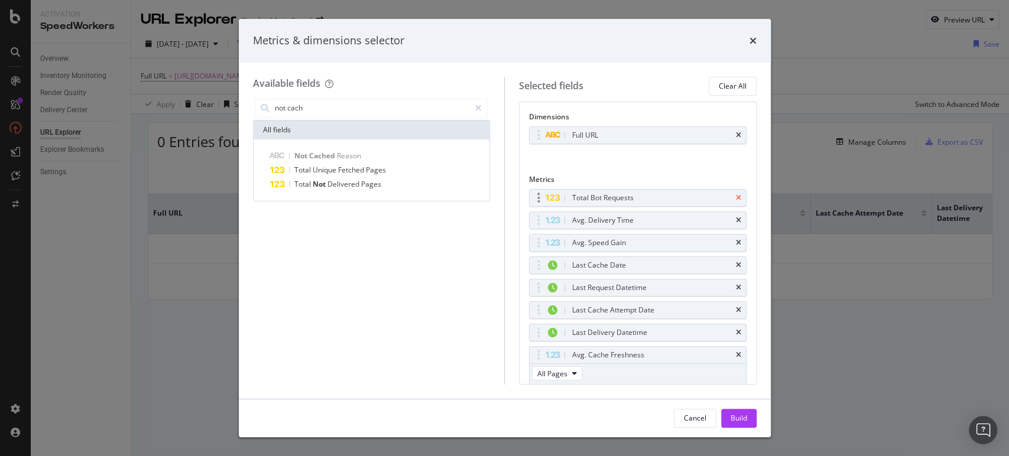
type input "not cach"
click at [736, 197] on icon "times" at bounding box center [738, 197] width 5 height 7
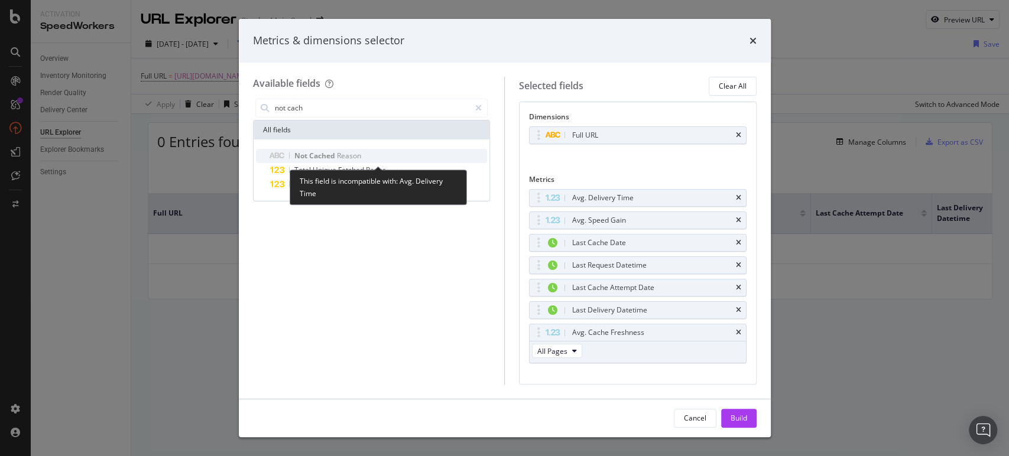
click at [326, 154] on span "Cached" at bounding box center [323, 156] width 28 height 10
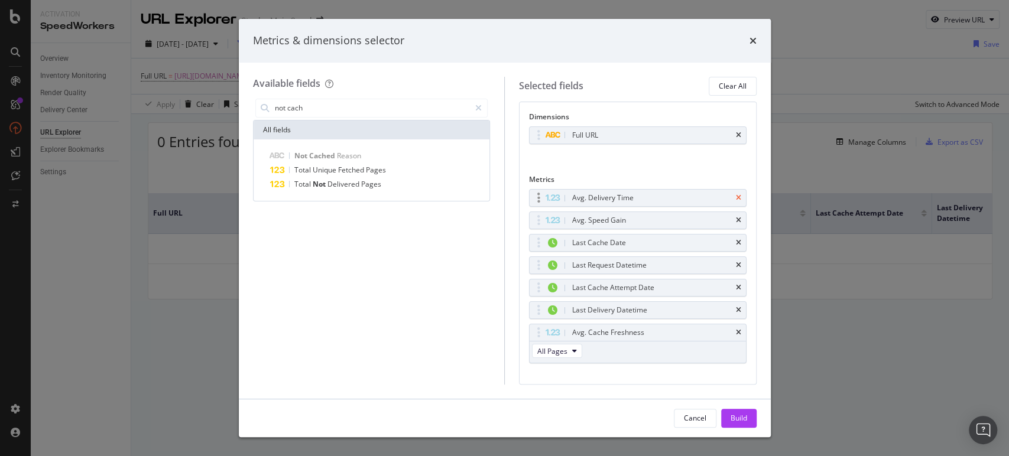
click at [736, 196] on icon "times" at bounding box center [738, 197] width 5 height 7
click at [736, 197] on icon "times" at bounding box center [738, 197] width 5 height 7
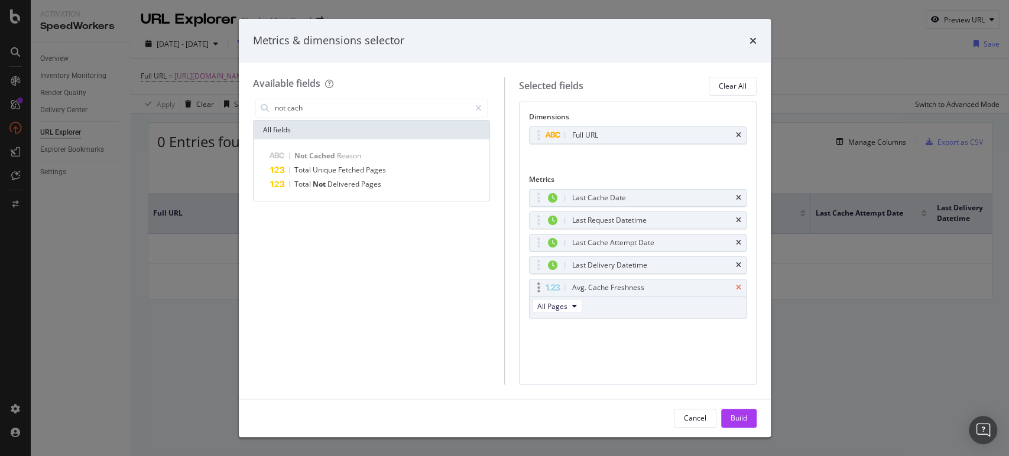
click at [740, 284] on icon "times" at bounding box center [738, 287] width 5 height 7
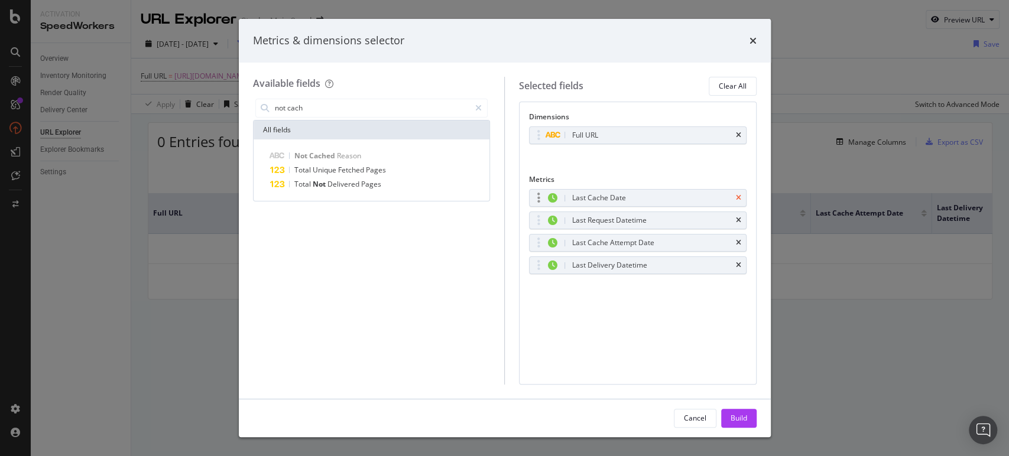
click at [736, 194] on icon "times" at bounding box center [738, 197] width 5 height 7
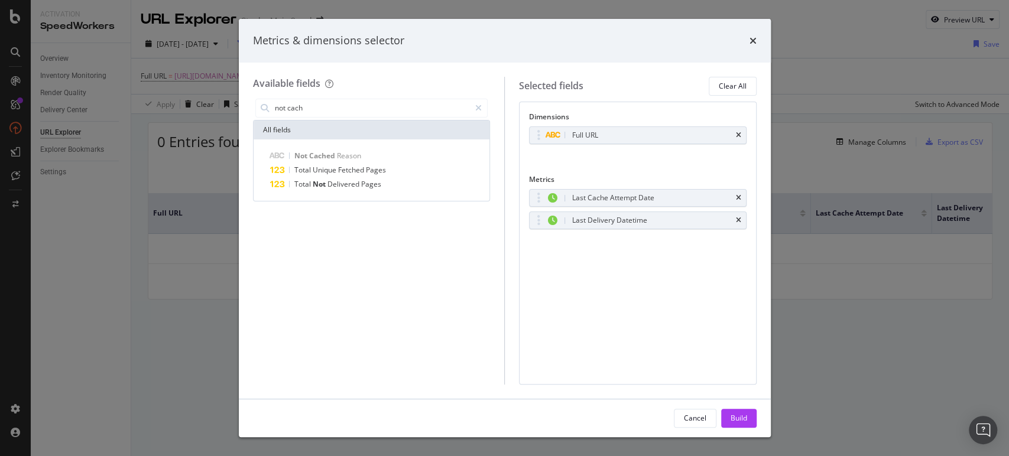
click at [736, 194] on icon "times" at bounding box center [738, 197] width 5 height 7
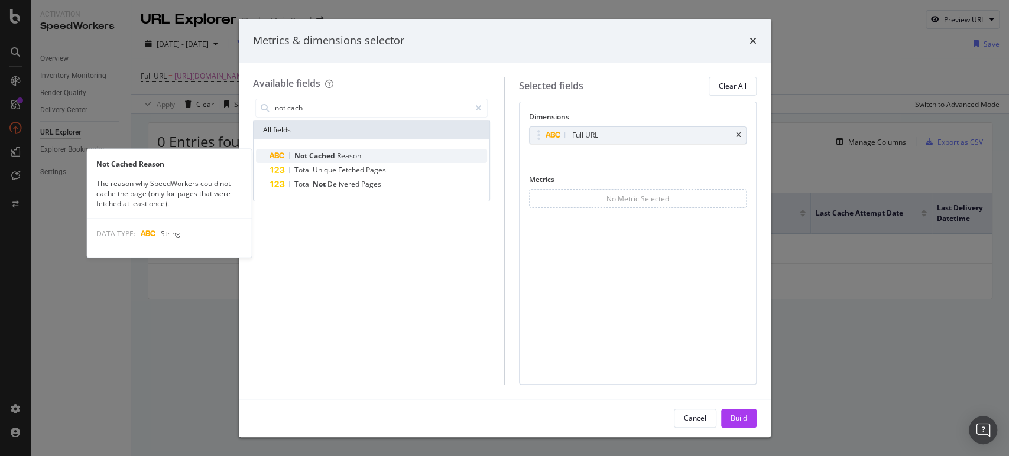
click at [304, 160] on span "Not" at bounding box center [301, 156] width 15 height 10
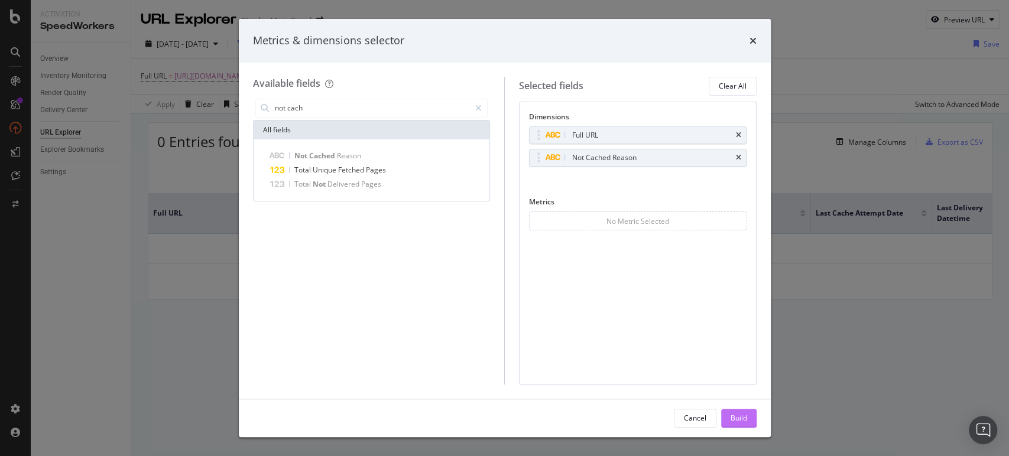
click at [734, 419] on div "Build" at bounding box center [739, 418] width 17 height 10
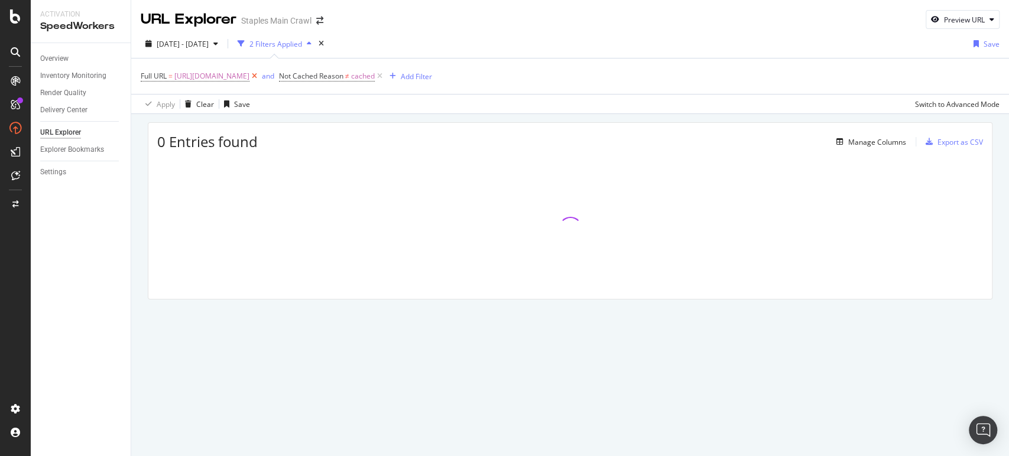
click at [259, 76] on icon at bounding box center [254, 76] width 10 height 12
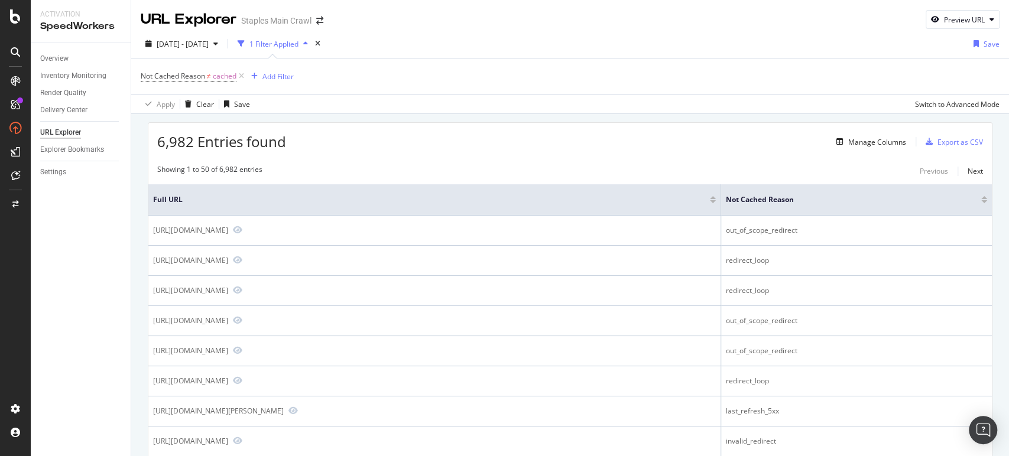
click at [291, 72] on div "Add Filter" at bounding box center [277, 77] width 31 height 10
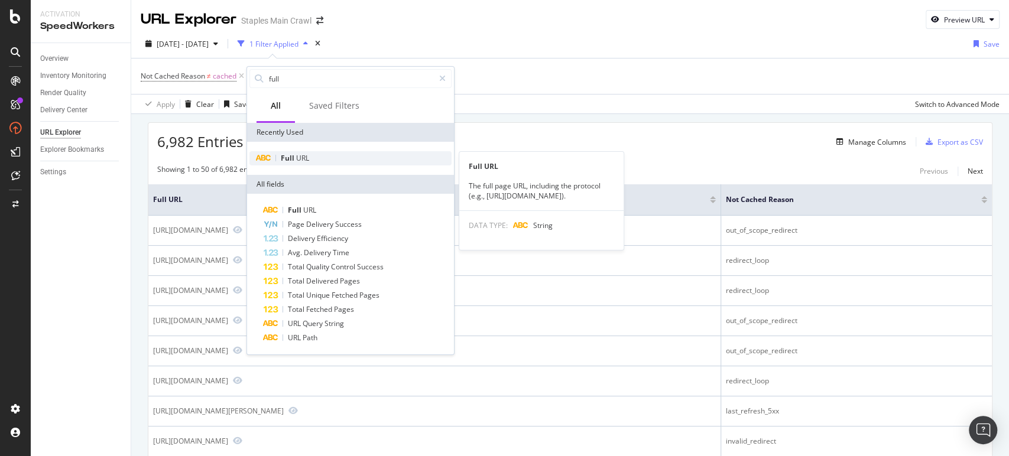
type input "full"
click at [284, 160] on span "Full" at bounding box center [288, 158] width 15 height 10
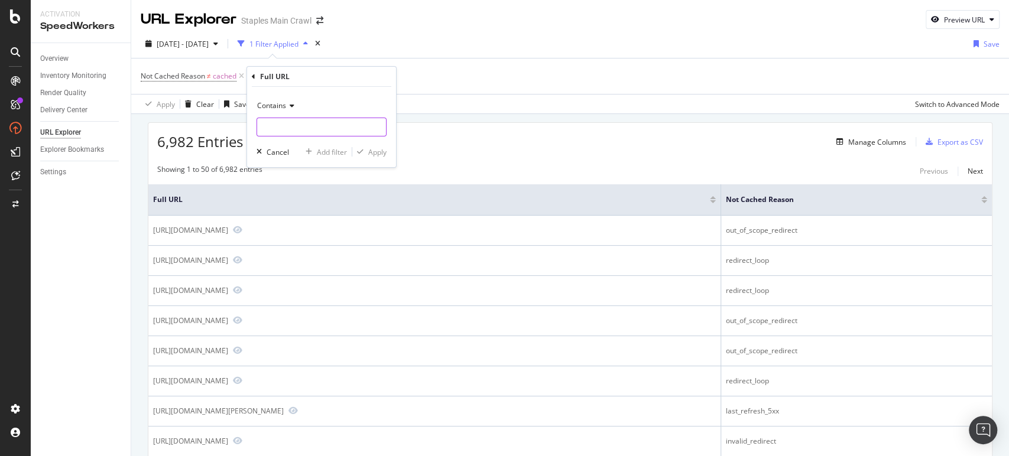
click at [316, 126] on input "text" at bounding box center [321, 127] width 129 height 19
drag, startPoint x: 314, startPoint y: 125, endPoint x: 209, endPoint y: 134, distance: 105.6
click at [203, 134] on body "Activation SpeedWorkers Overview Inventory Monitoring Render Quality Delivery C…" at bounding box center [504, 228] width 1009 height 456
type input "cat_"
click at [381, 147] on div "Apply" at bounding box center [377, 152] width 18 height 10
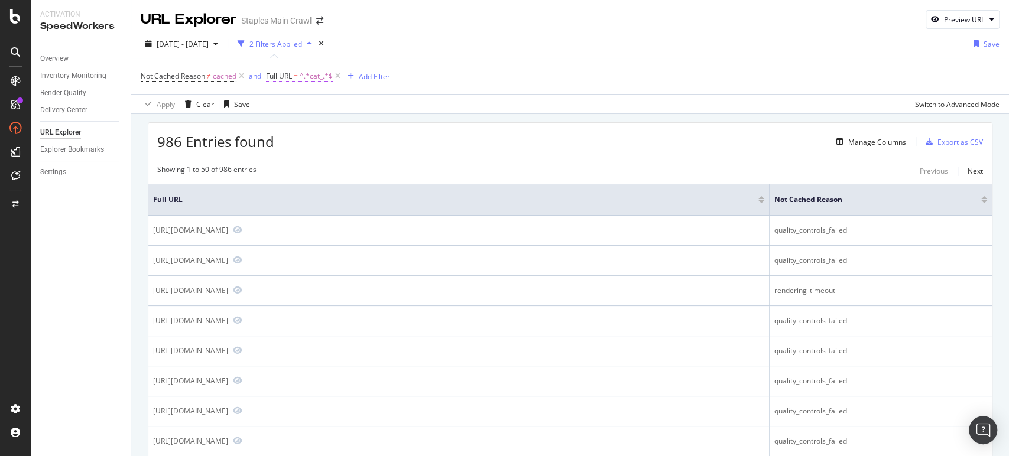
click at [324, 76] on span "^.*cat_.*$" at bounding box center [316, 76] width 33 height 17
click at [337, 122] on input "cat_" at bounding box center [333, 125] width 112 height 19
type input "CL110001"
click at [388, 145] on div "Apply" at bounding box center [397, 150] width 18 height 10
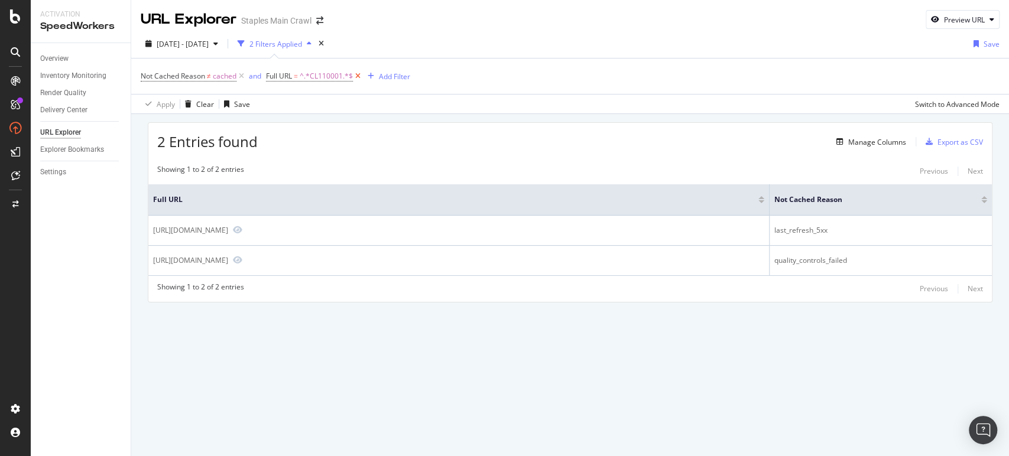
click at [356, 76] on icon at bounding box center [358, 76] width 10 height 12
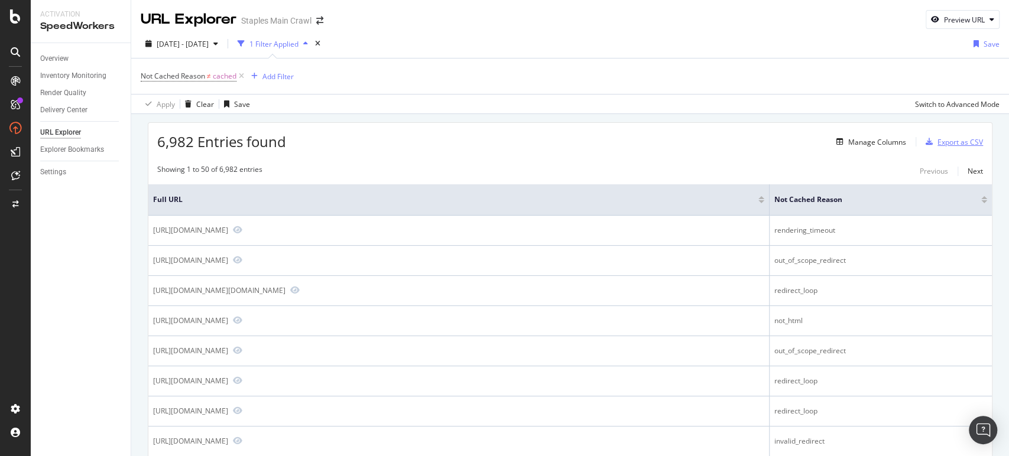
click at [963, 139] on div "Export as CSV" at bounding box center [960, 142] width 46 height 10
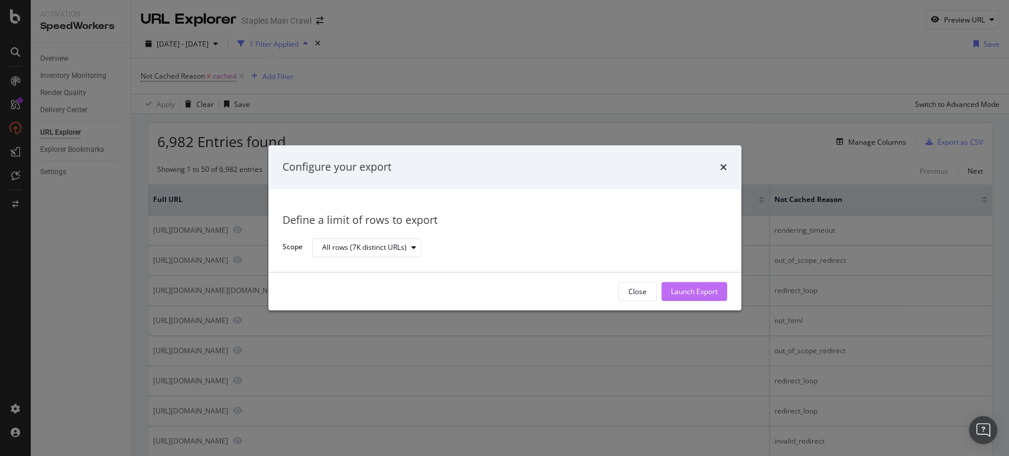
click at [692, 289] on div "Launch Export" at bounding box center [694, 292] width 47 height 10
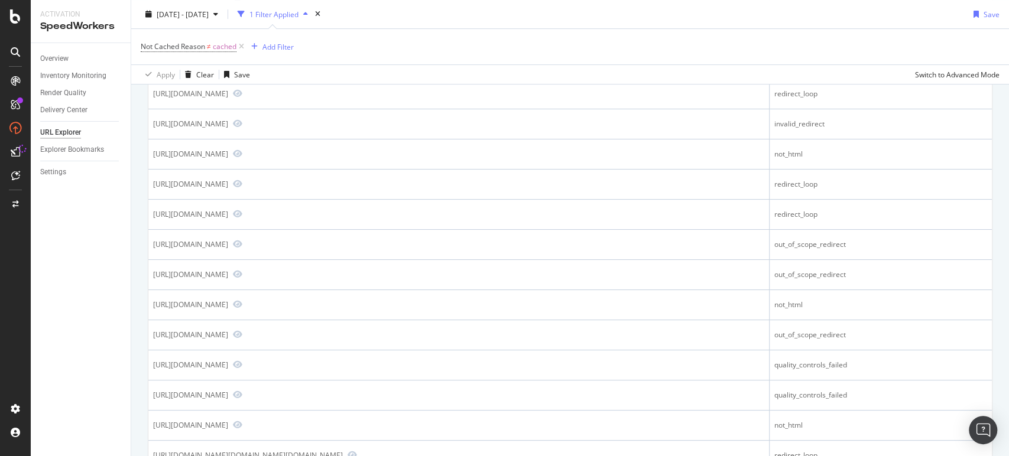
scroll to position [328, 0]
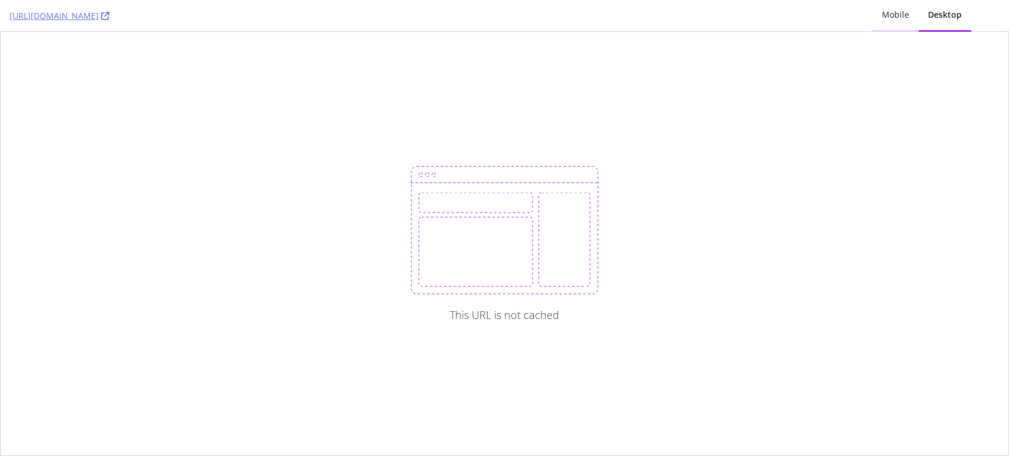
click at [905, 19] on div "Mobile" at bounding box center [895, 15] width 27 height 12
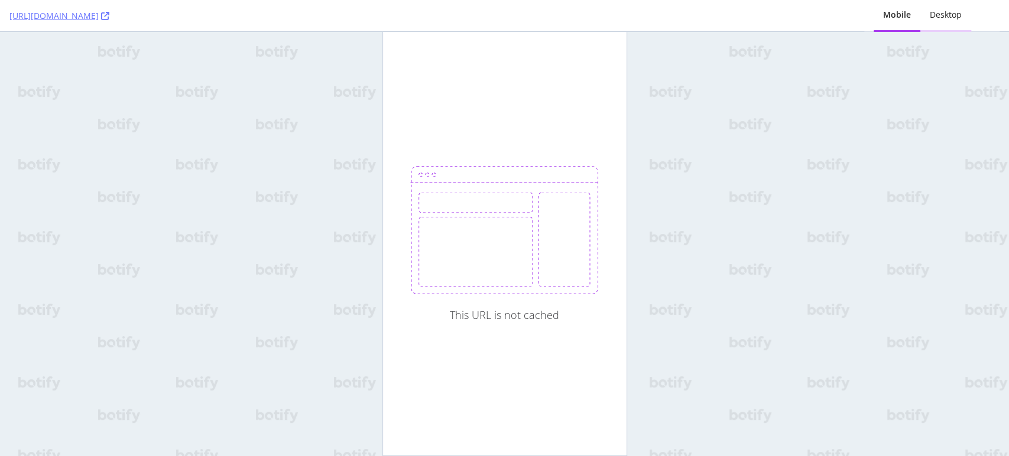
click at [944, 18] on div "Desktop" at bounding box center [946, 15] width 32 height 12
